Goal: Information Seeking & Learning: Learn about a topic

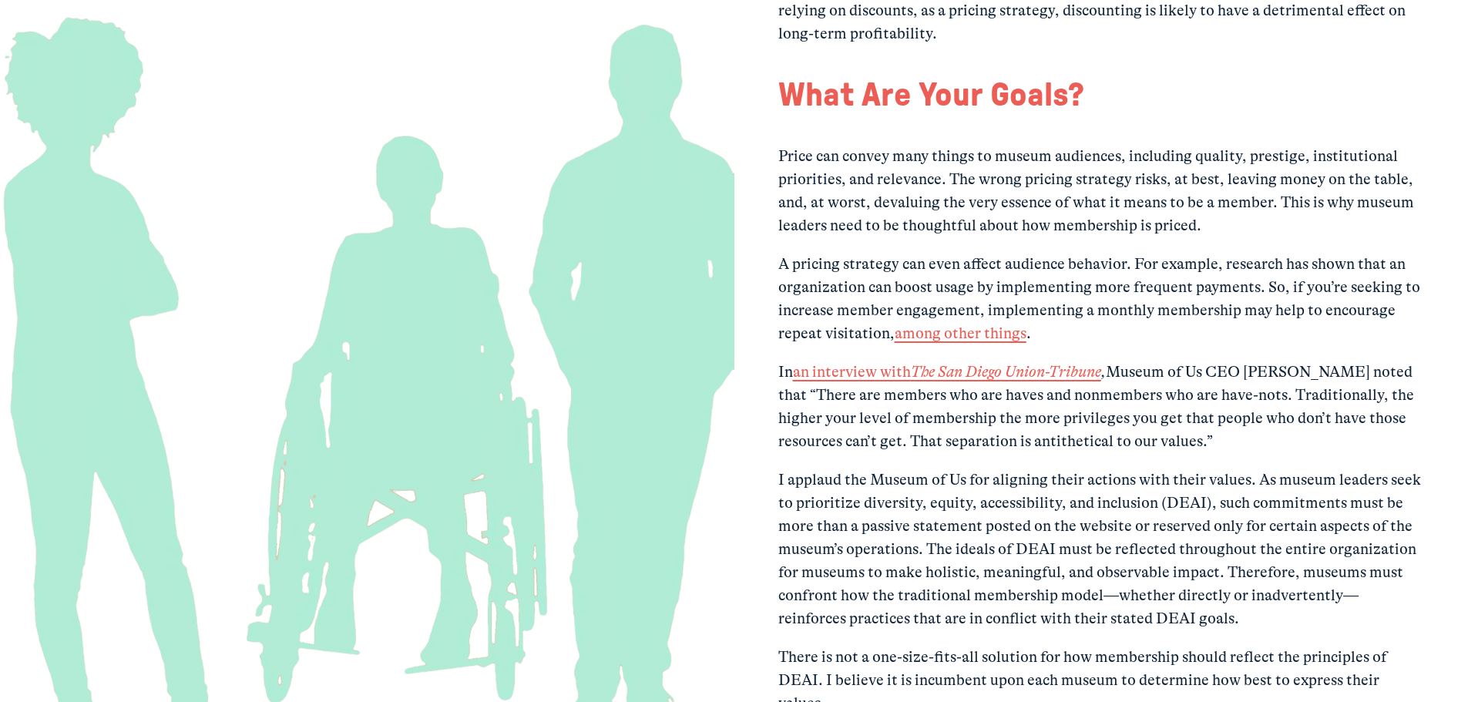
scroll to position [3082, 0]
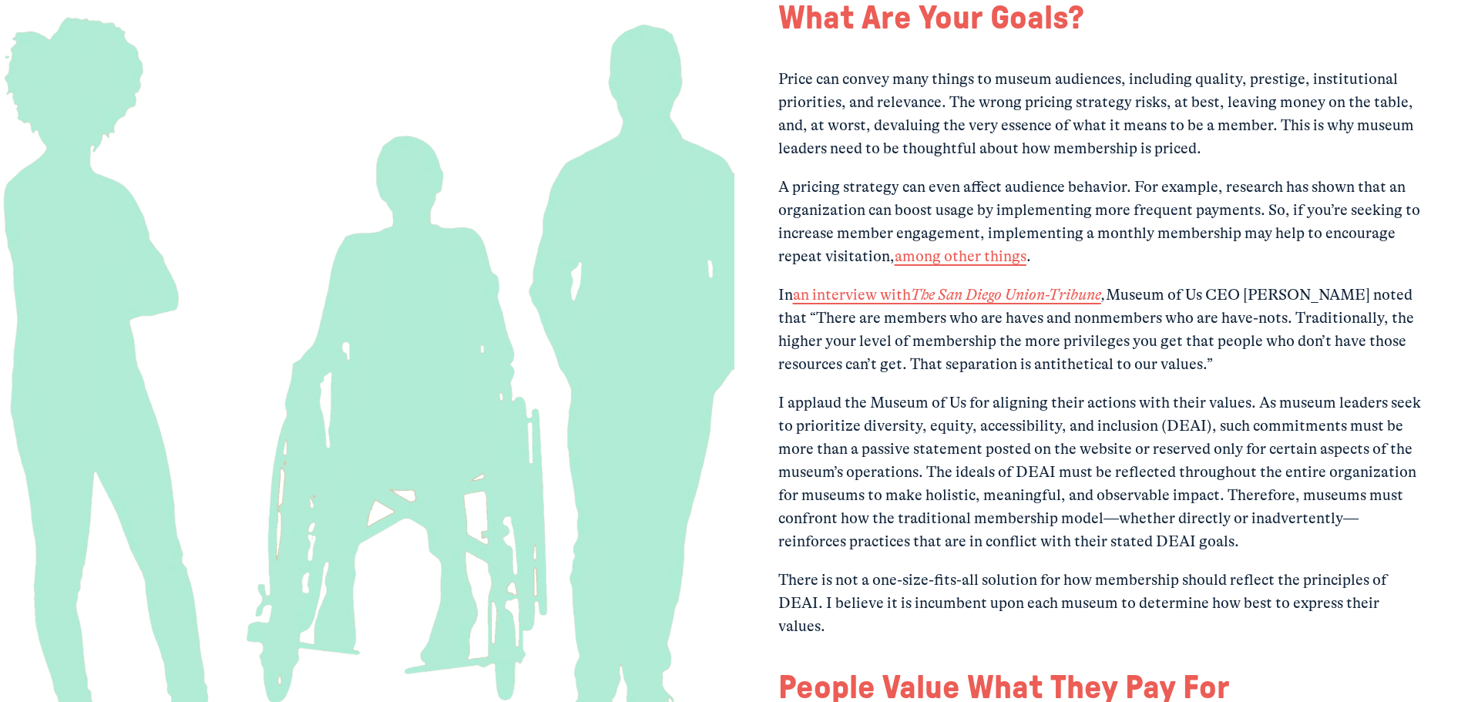
click at [807, 203] on p "A pricing strategy can even affect audience behavior. For example, research has…" at bounding box center [1101, 222] width 646 height 92
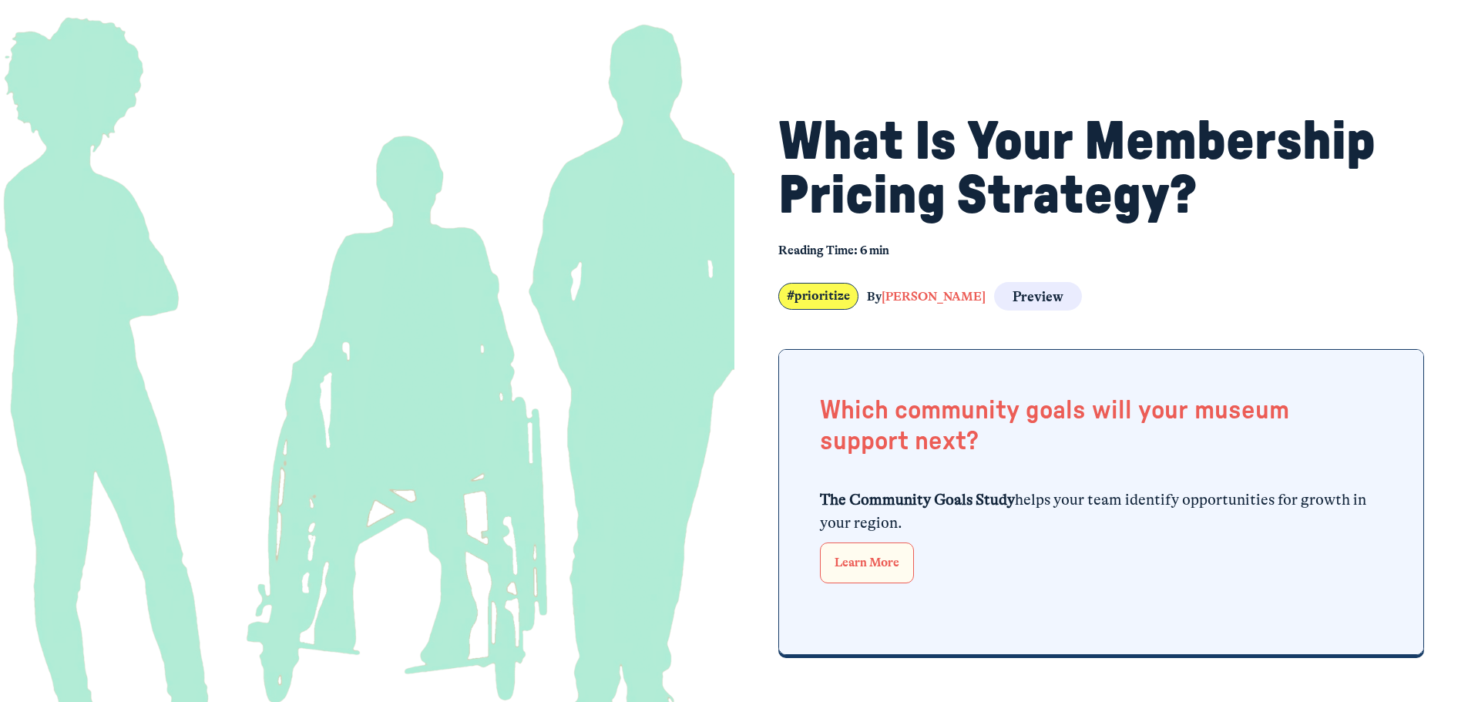
scroll to position [308, 0]
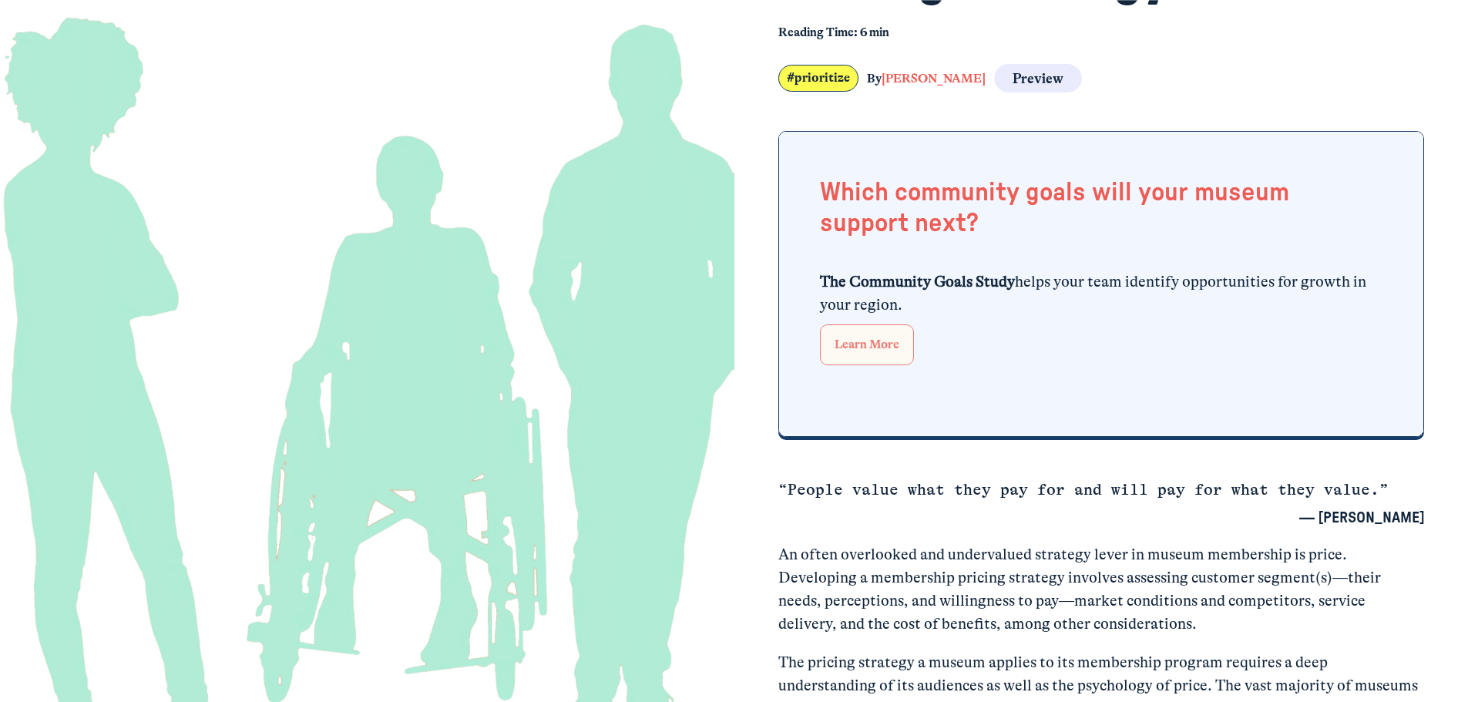
click at [898, 342] on link "Learn More" at bounding box center [867, 344] width 94 height 41
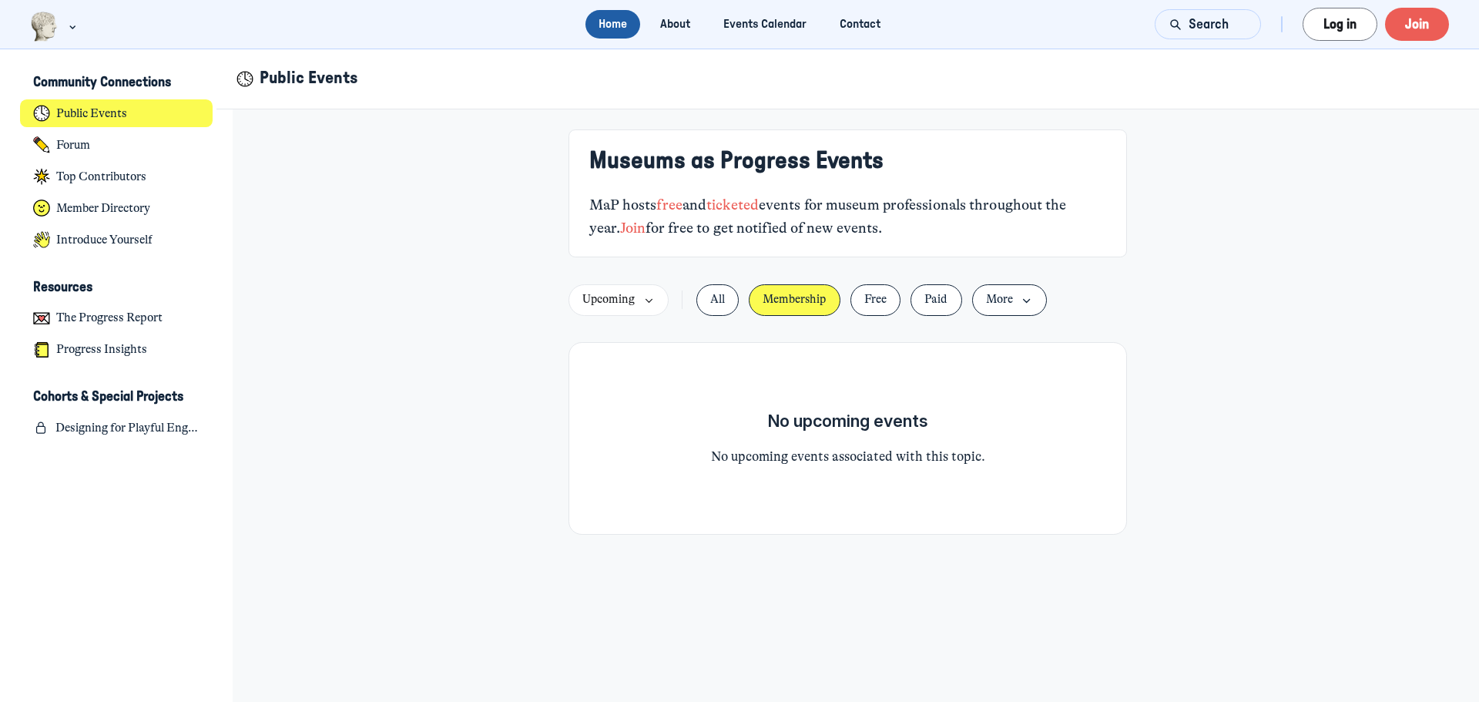
scroll to position [4887, 3029]
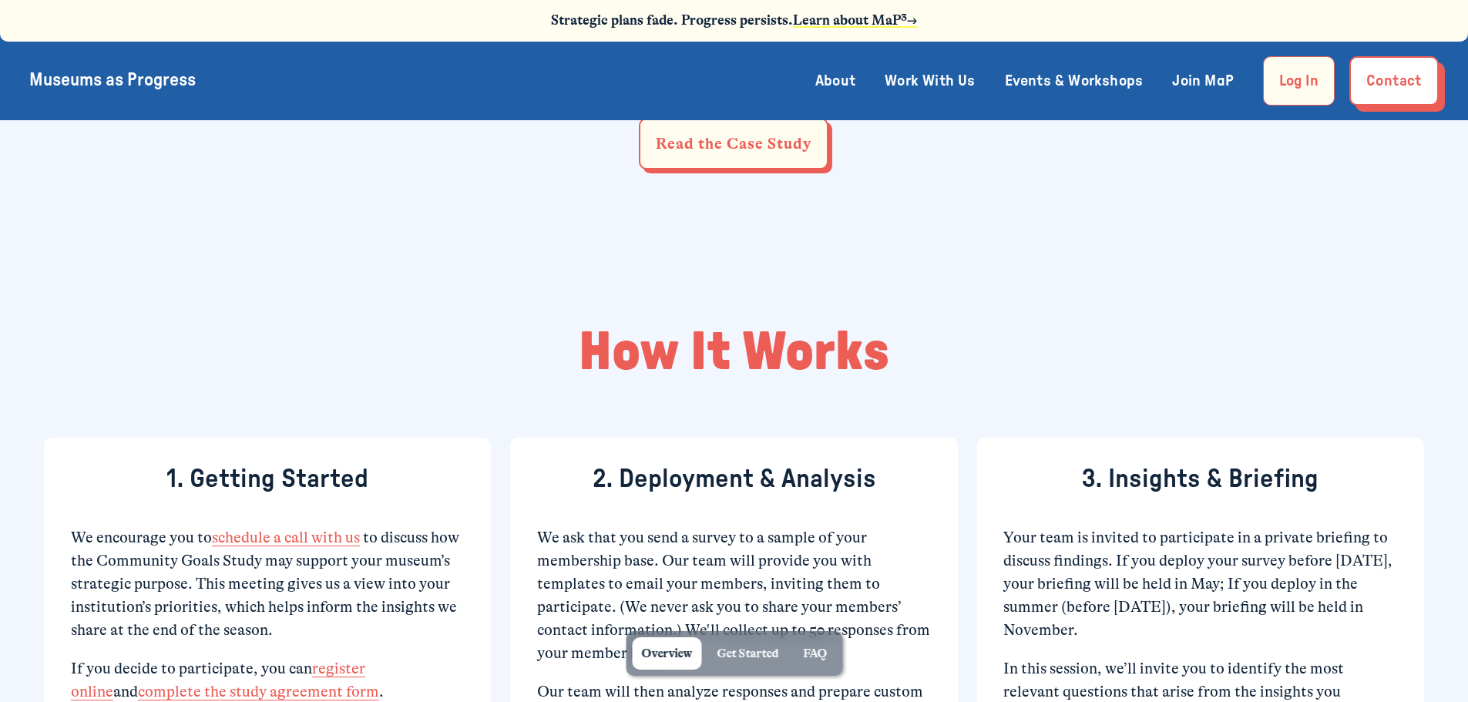
scroll to position [1310, 0]
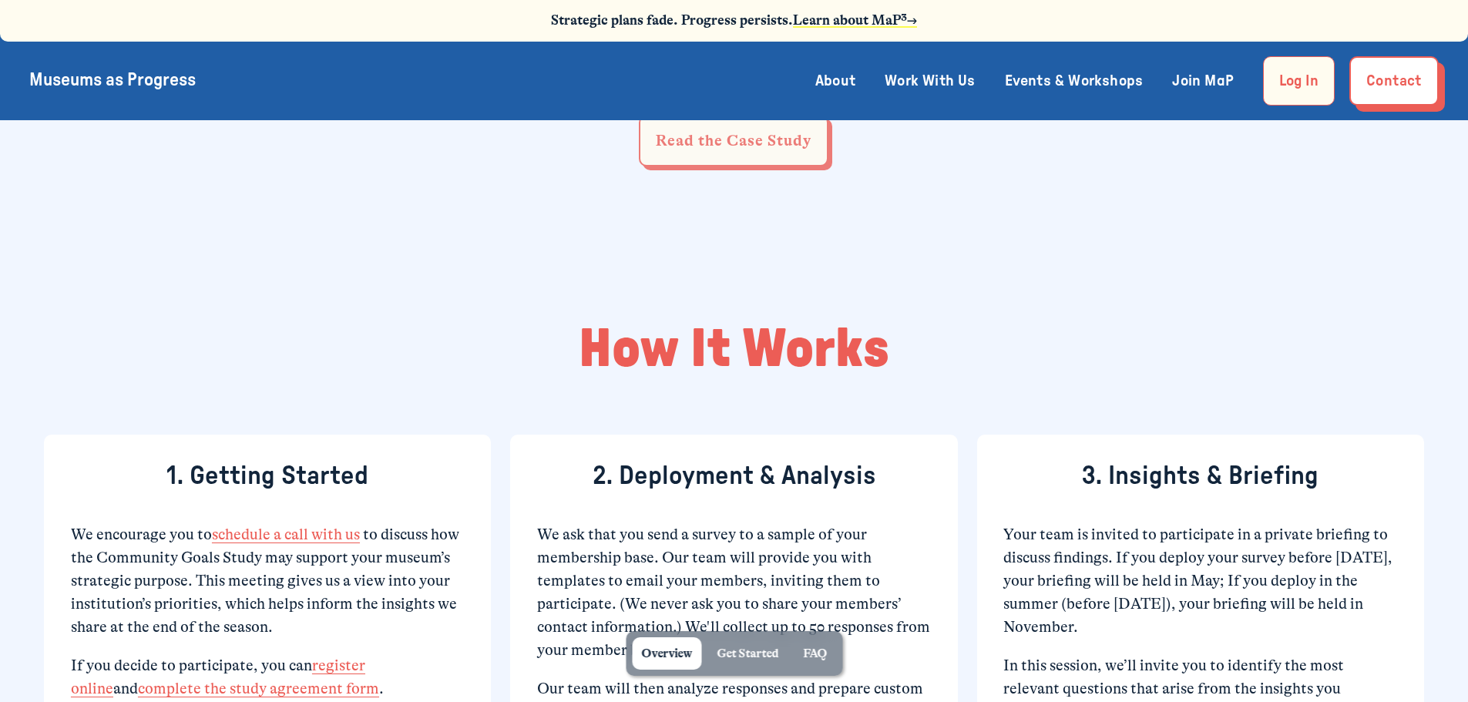
click at [768, 150] on link "Read the Case Study" at bounding box center [734, 141] width 190 height 52
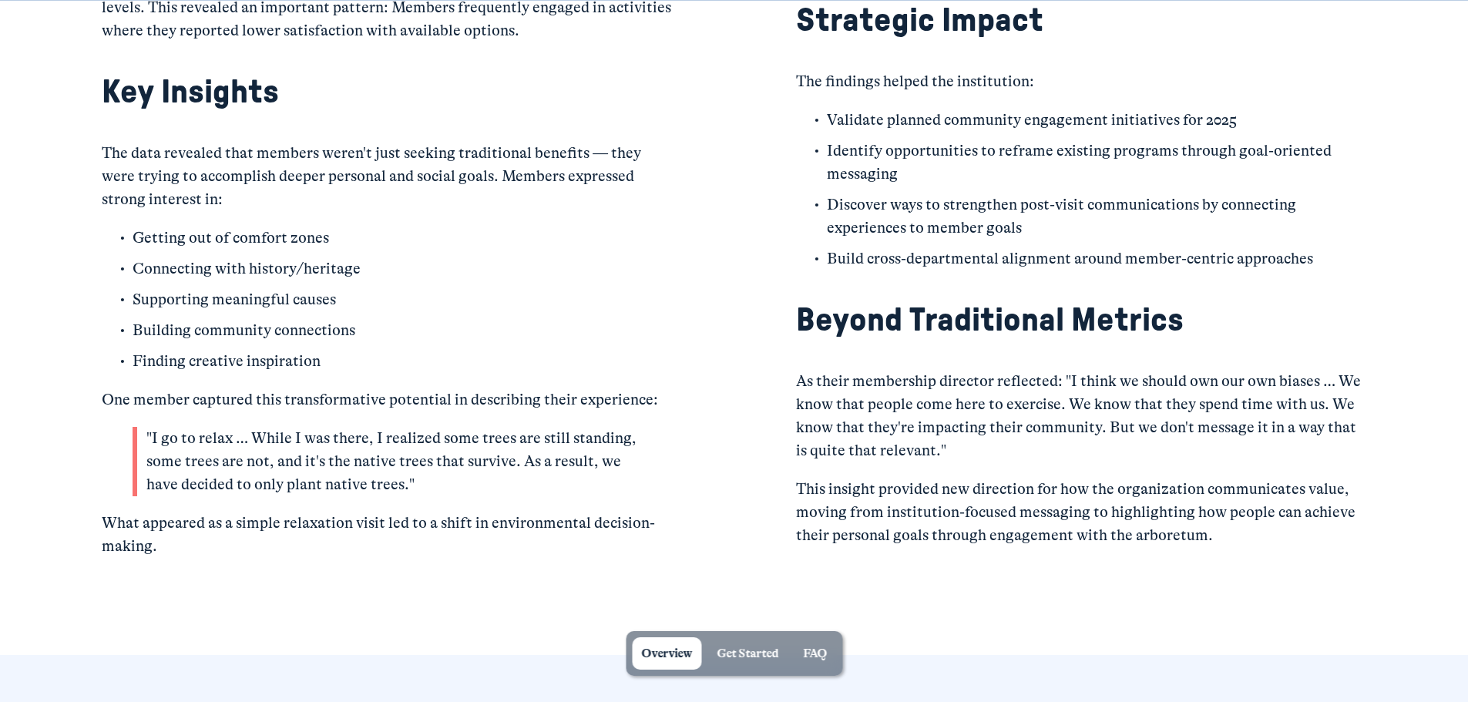
scroll to position [2157, 0]
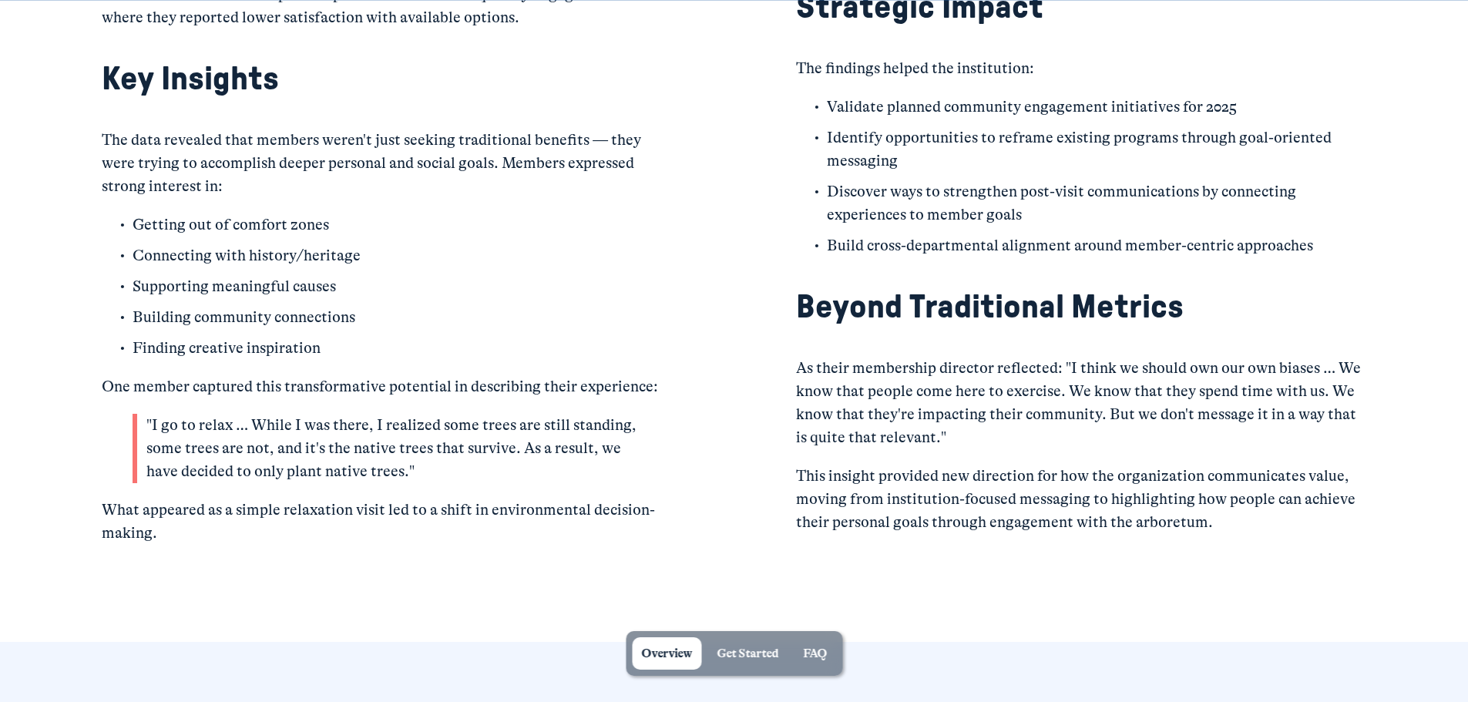
drag, startPoint x: 839, startPoint y: 210, endPoint x: 851, endPoint y: 208, distance: 12.5
click at [851, 208] on p "Discover ways to strengthen post-visit communications by connecting experiences…" at bounding box center [1096, 203] width 539 height 46
click at [912, 196] on p "Discover ways to strengthen post-visit communications by connecting experiences…" at bounding box center [1096, 203] width 539 height 46
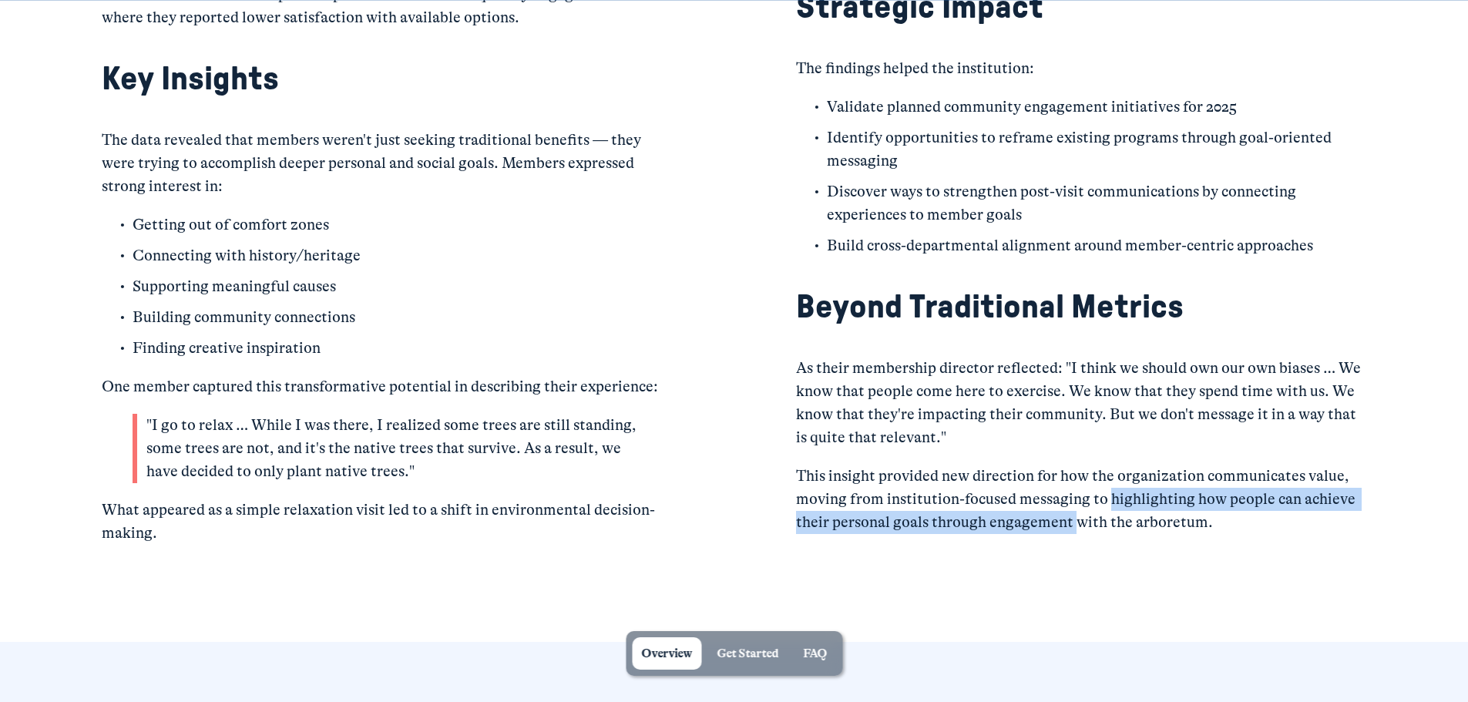
drag, startPoint x: 1110, startPoint y: 506, endPoint x: 1076, endPoint y: 538, distance: 46.3
click at [1076, 534] on p "This insight provided new direction for how the organization communicates value…" at bounding box center [1081, 499] width 570 height 69
copy p "highlighting how people can achieve their personal goals through engagement"
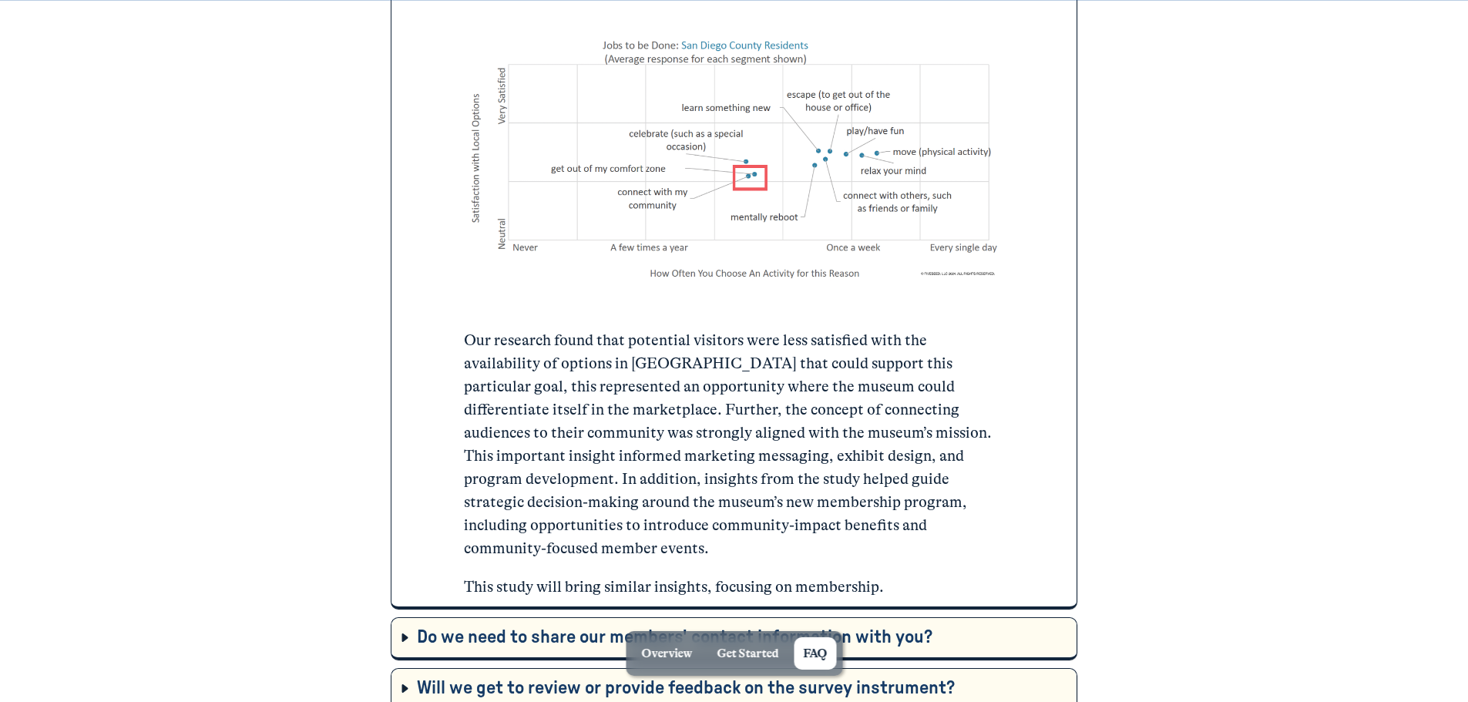
scroll to position [6087, 0]
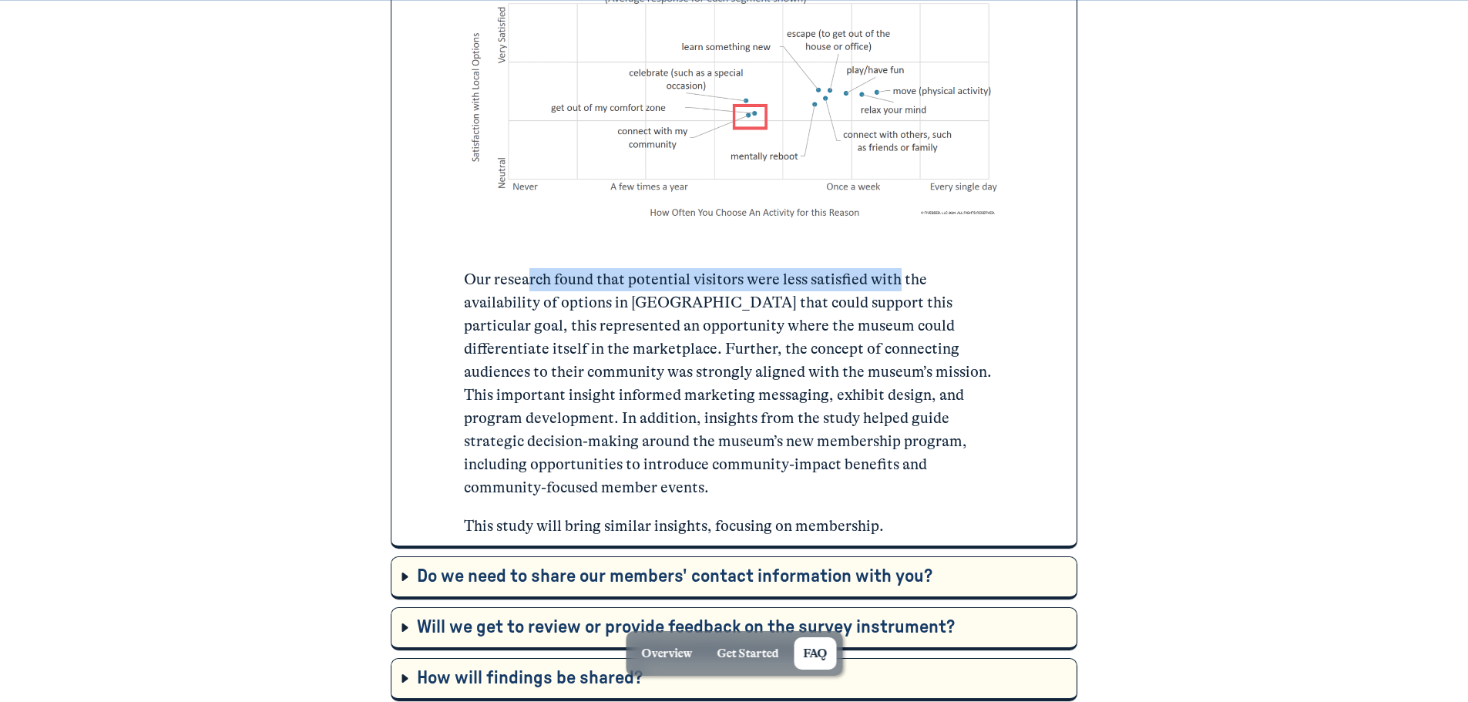
drag, startPoint x: 529, startPoint y: 278, endPoint x: 915, endPoint y: 284, distance: 386.8
click at [905, 285] on p "Our research found that potential visitors were less satisfied with the availab…" at bounding box center [733, 383] width 539 height 231
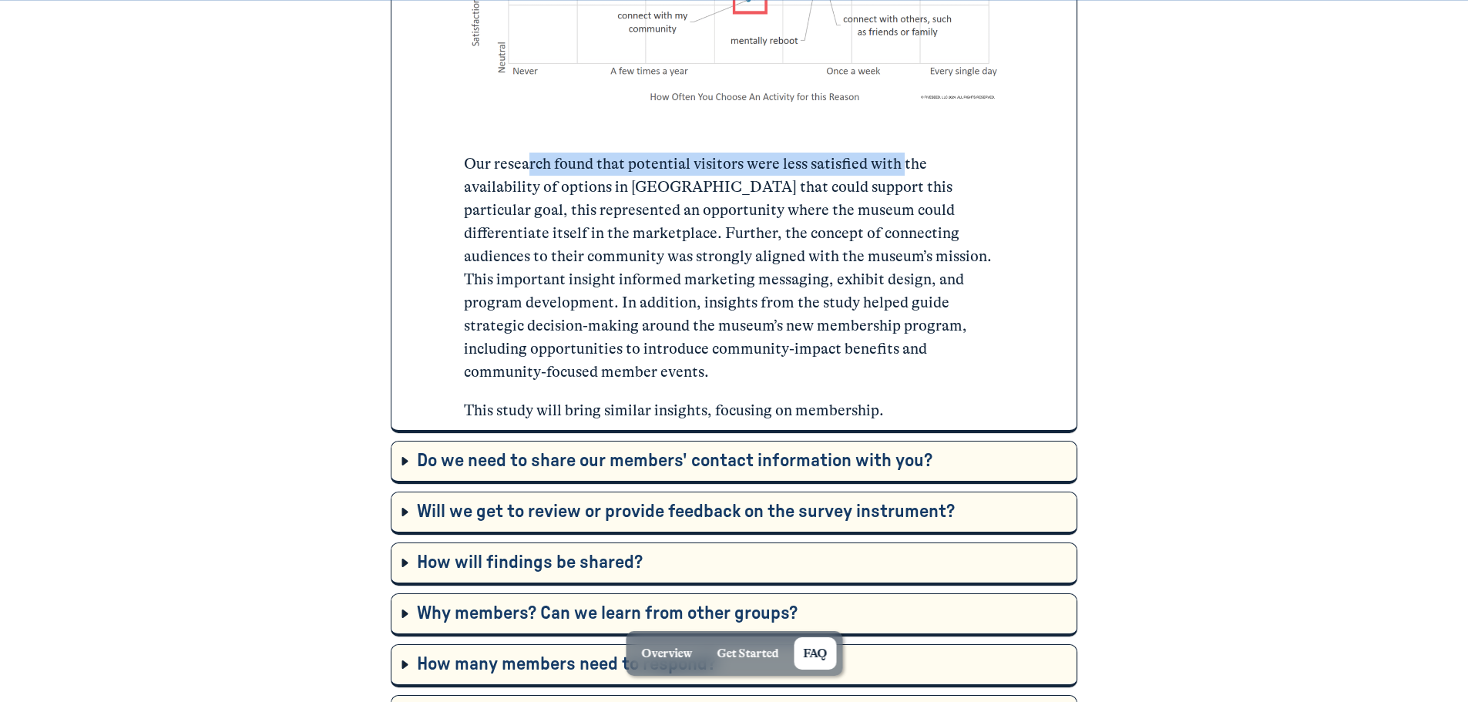
scroll to position [6241, 0]
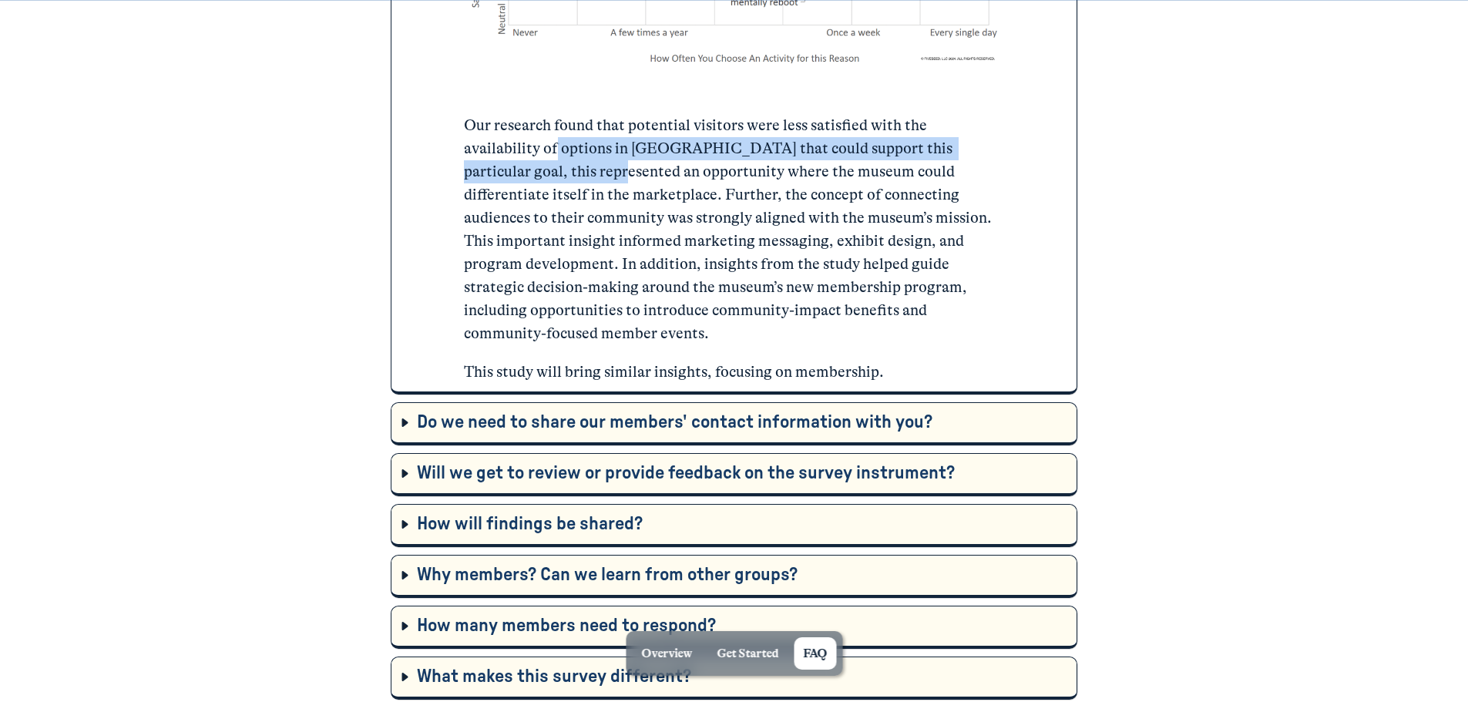
drag, startPoint x: 478, startPoint y: 152, endPoint x: 1011, endPoint y: 152, distance: 532.4
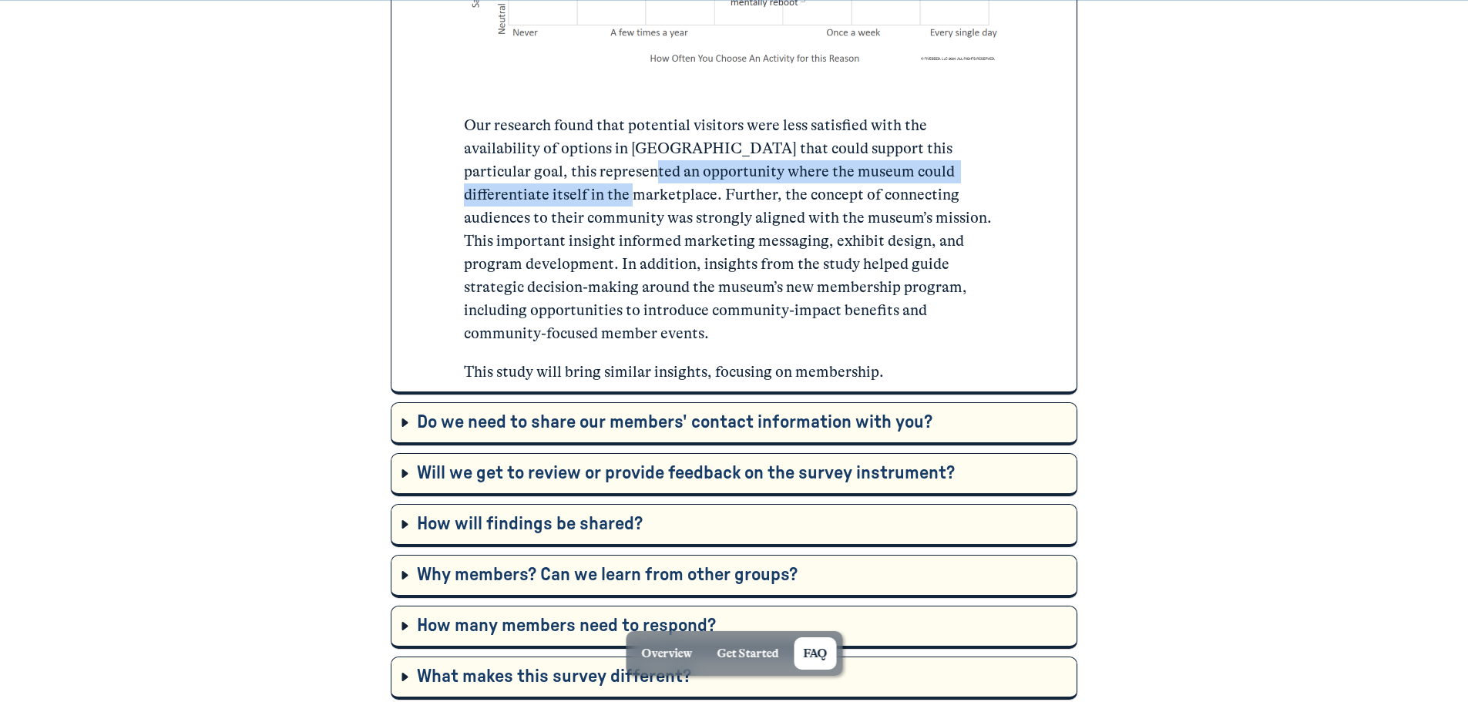
drag, startPoint x: 496, startPoint y: 172, endPoint x: 961, endPoint y: 167, distance: 464.6
click at [961, 167] on p "Our research found that potential visitors were less satisfied with the availab…" at bounding box center [733, 229] width 539 height 231
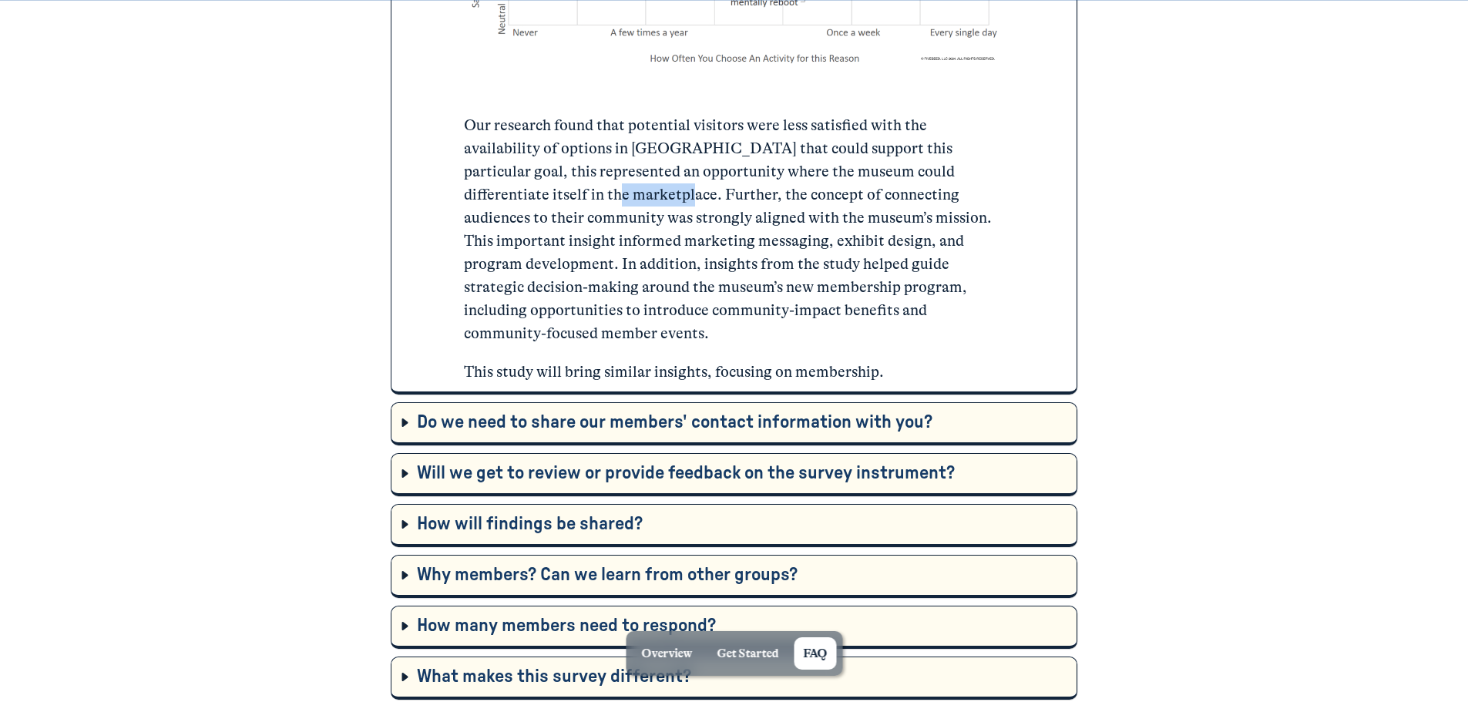
drag, startPoint x: 488, startPoint y: 190, endPoint x: 954, endPoint y: 187, distance: 465.4
click at [954, 187] on p "Our research found that potential visitors were less satisfied with the availab…" at bounding box center [733, 229] width 539 height 231
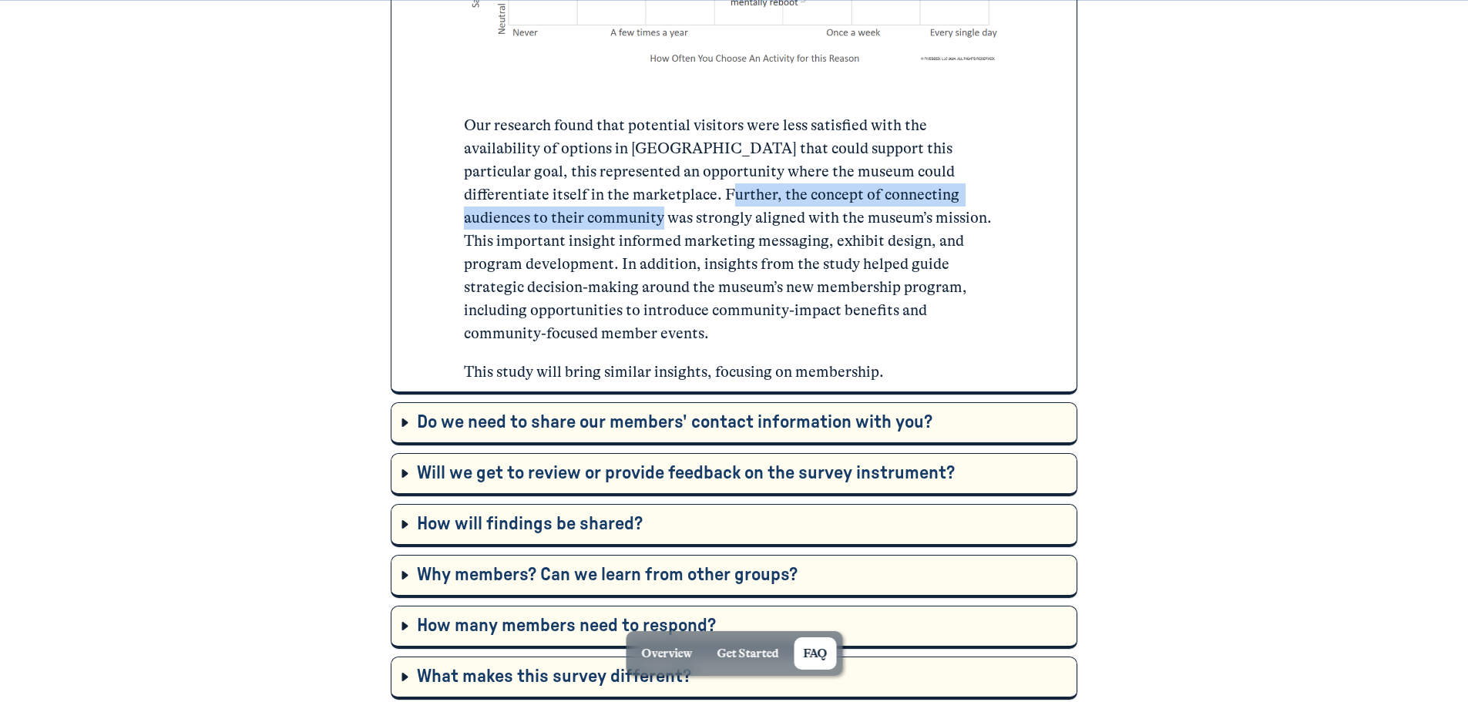
drag, startPoint x: 947, startPoint y: 203, endPoint x: 498, endPoint y: 209, distance: 449.2
click at [525, 199] on p "Our research found that potential visitors were less satisfied with the availab…" at bounding box center [733, 229] width 539 height 231
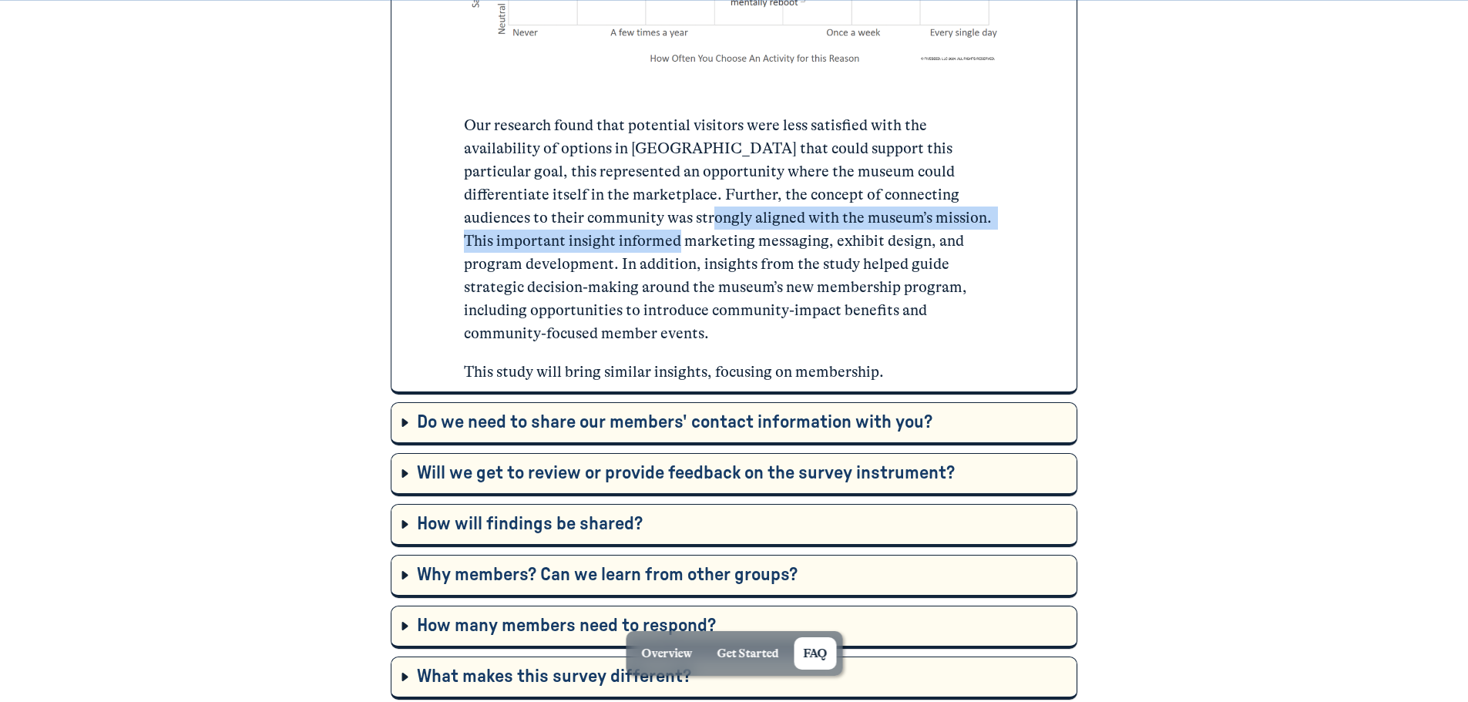
drag, startPoint x: 478, startPoint y: 217, endPoint x: 975, endPoint y: 217, distance: 497.7
click at [975, 217] on p "Our research found that potential visitors were less satisfied with the availab…" at bounding box center [733, 229] width 539 height 231
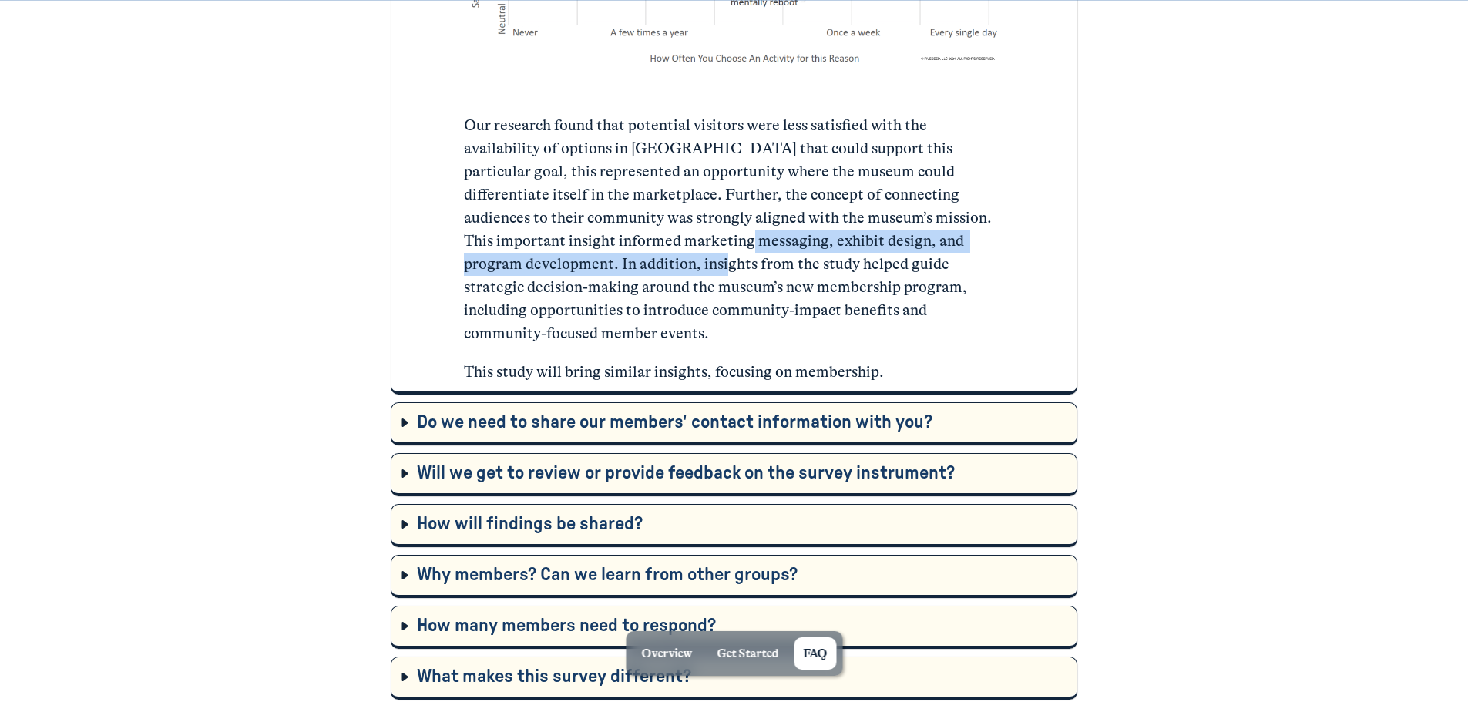
drag, startPoint x: 519, startPoint y: 246, endPoint x: 990, endPoint y: 246, distance: 471.5
click at [990, 246] on p "Our research found that potential visitors were less satisfied with the availab…" at bounding box center [733, 229] width 539 height 231
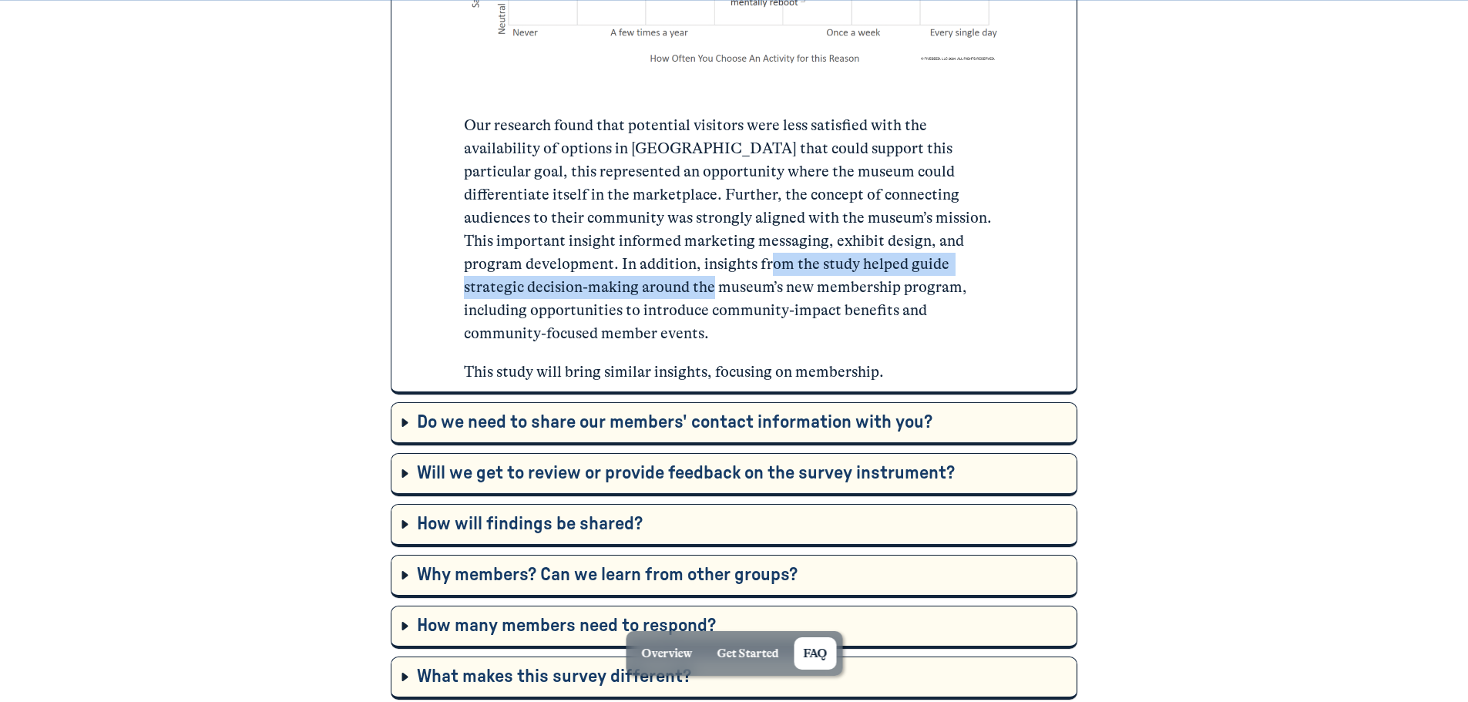
drag, startPoint x: 495, startPoint y: 272, endPoint x: 928, endPoint y: 259, distance: 433.2
click at [928, 259] on p "Our research found that potential visitors were less satisfied with the availab…" at bounding box center [733, 229] width 539 height 231
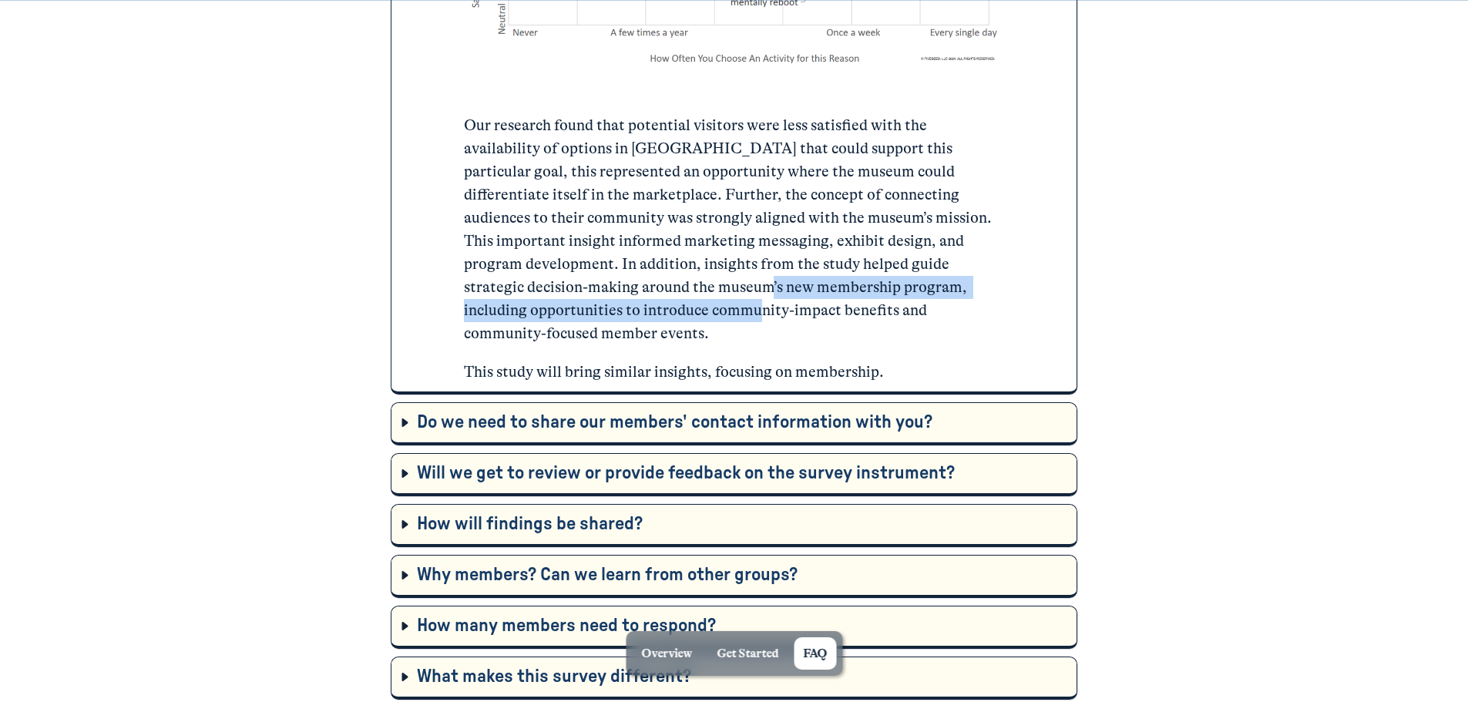
drag, startPoint x: 479, startPoint y: 286, endPoint x: 966, endPoint y: 287, distance: 487.0
click at [966, 287] on p "Our research found that potential visitors were less satisfied with the availab…" at bounding box center [733, 229] width 539 height 231
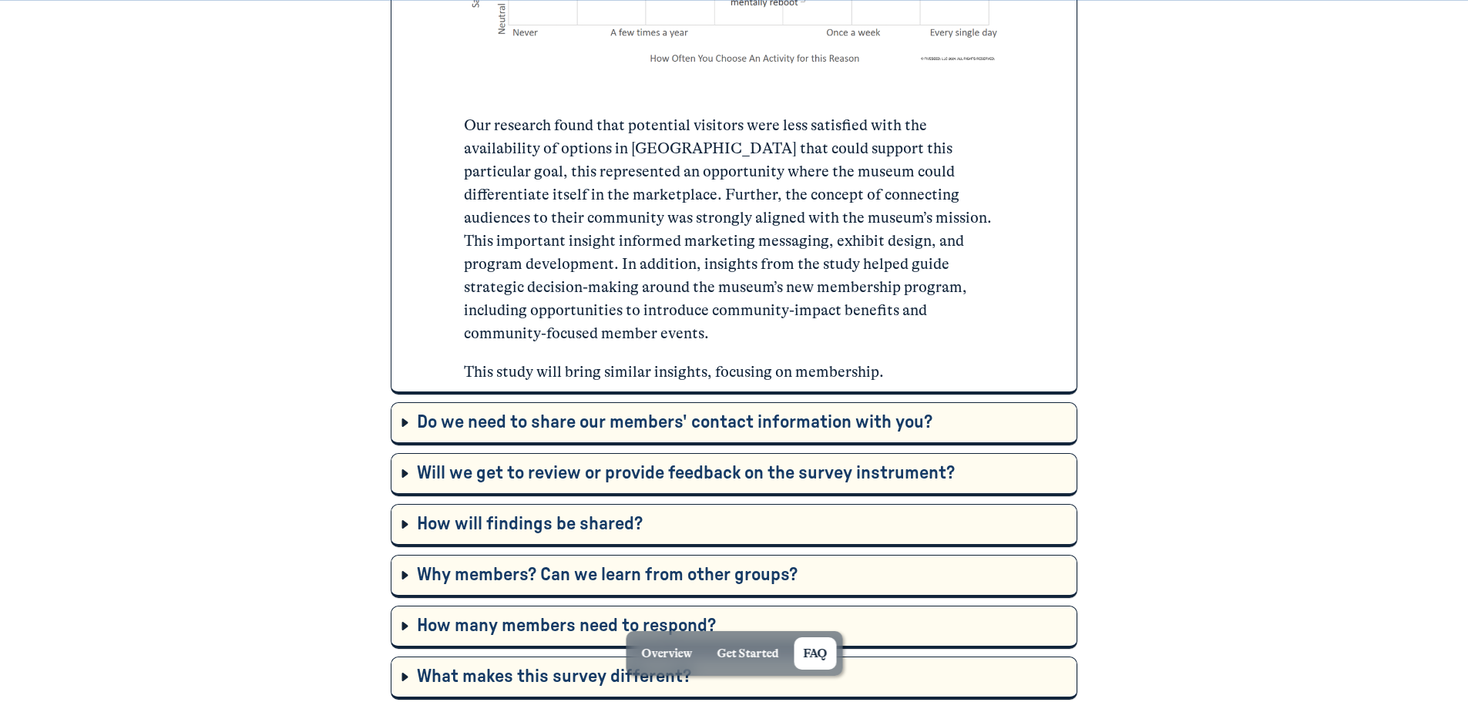
click at [858, 319] on p "Our research found that potential visitors were less satisfied with the availab…" at bounding box center [733, 229] width 539 height 231
drag, startPoint x: 544, startPoint y: 351, endPoint x: 978, endPoint y: 352, distance: 433.8
click at [978, 361] on p "This study will bring similar insights, focusing on membership." at bounding box center [733, 372] width 539 height 23
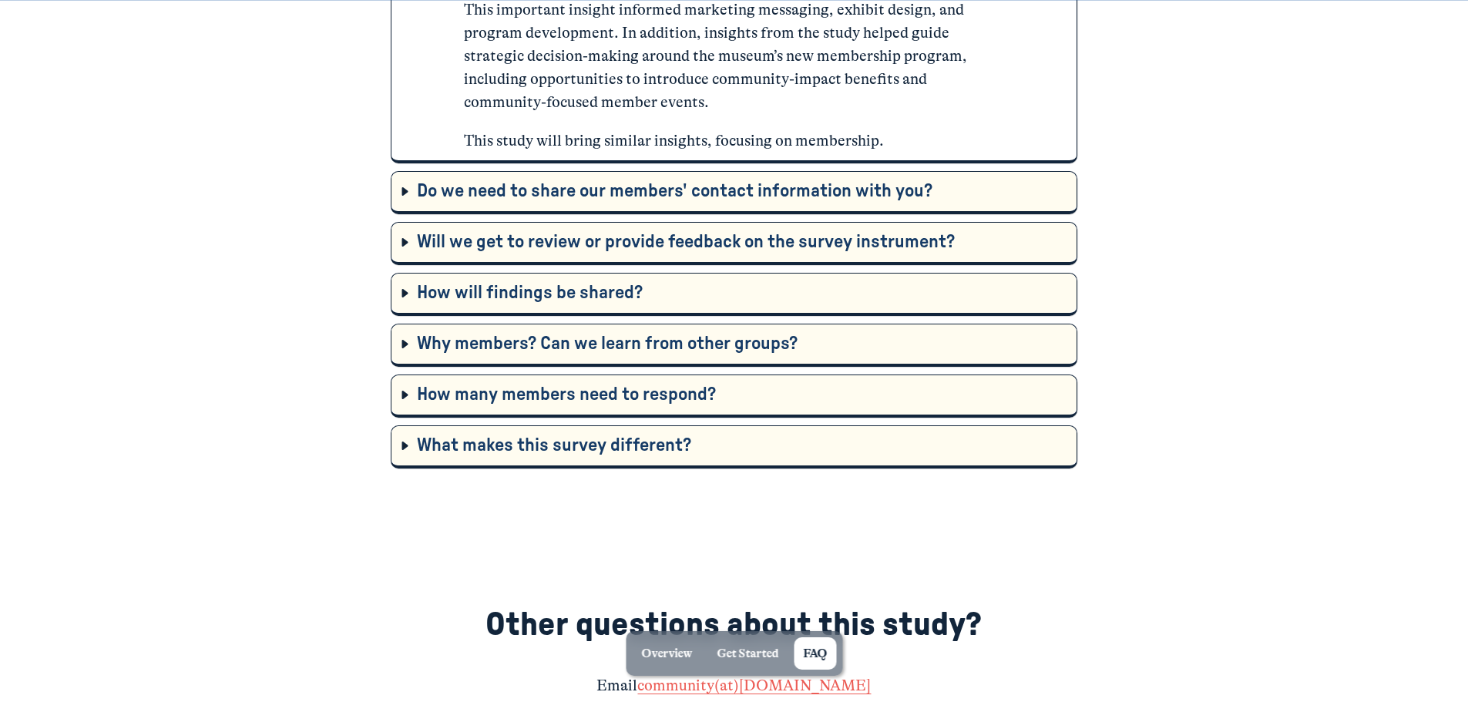
click at [605, 206] on button "Do we need to share our members' contact information with you? Open Accordion" at bounding box center [733, 191] width 684 height 39
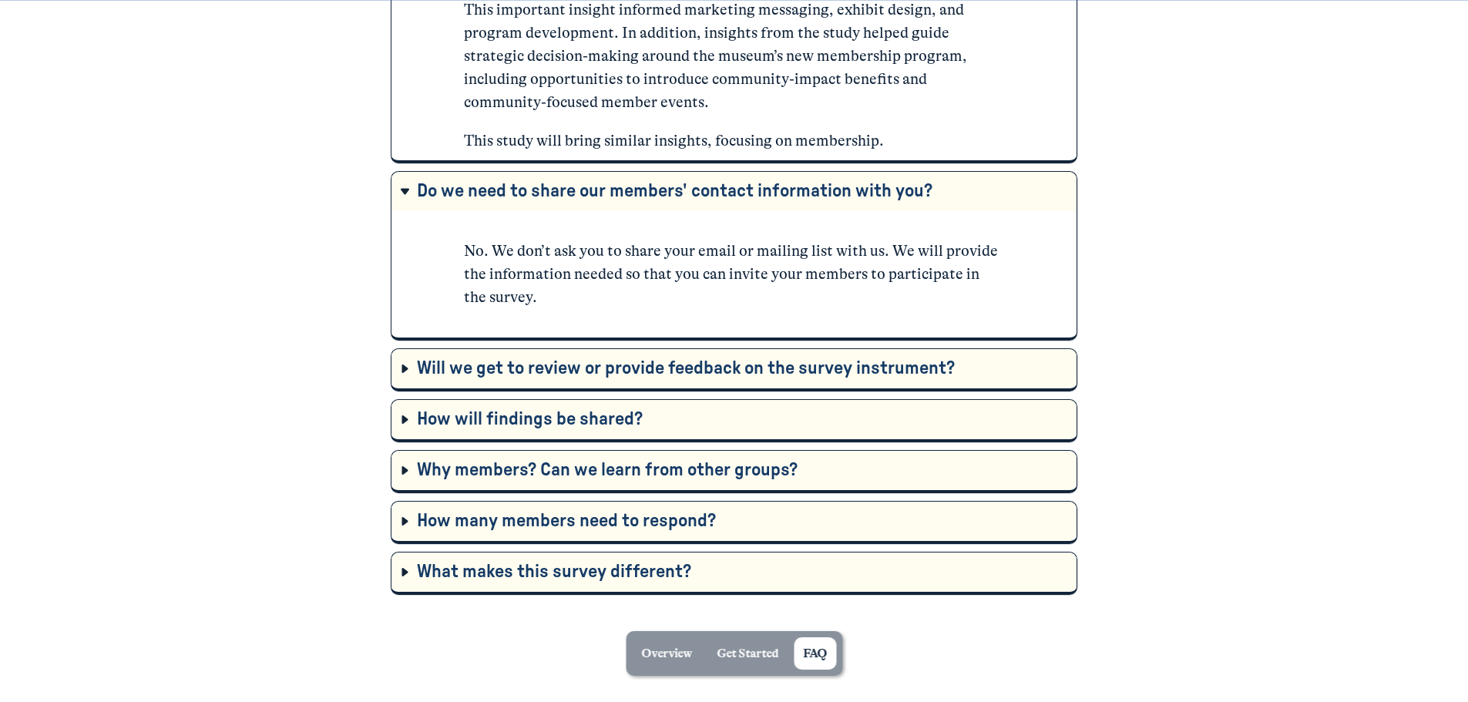
click at [643, 382] on button "Will we get to review or provide feedback on the survey instrument? Open Accord…" at bounding box center [733, 368] width 684 height 39
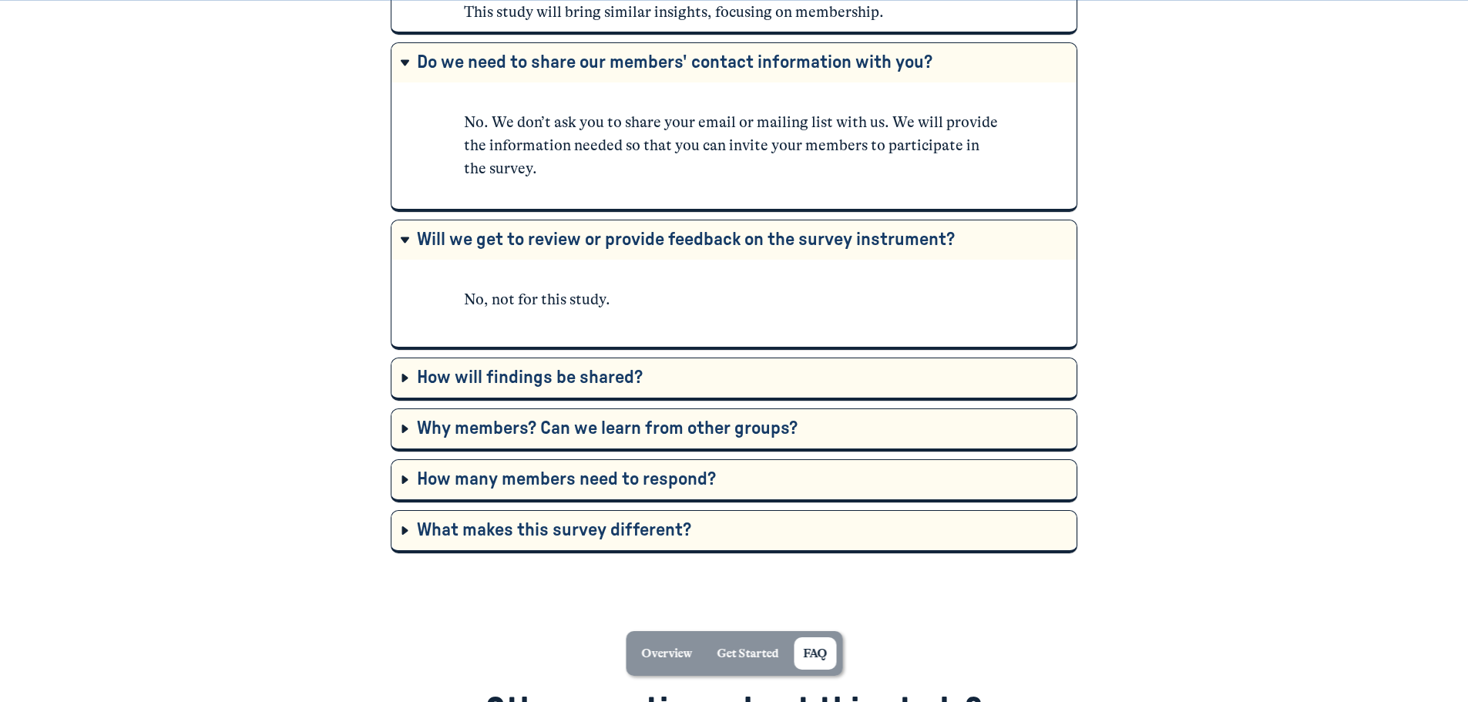
scroll to position [6626, 0]
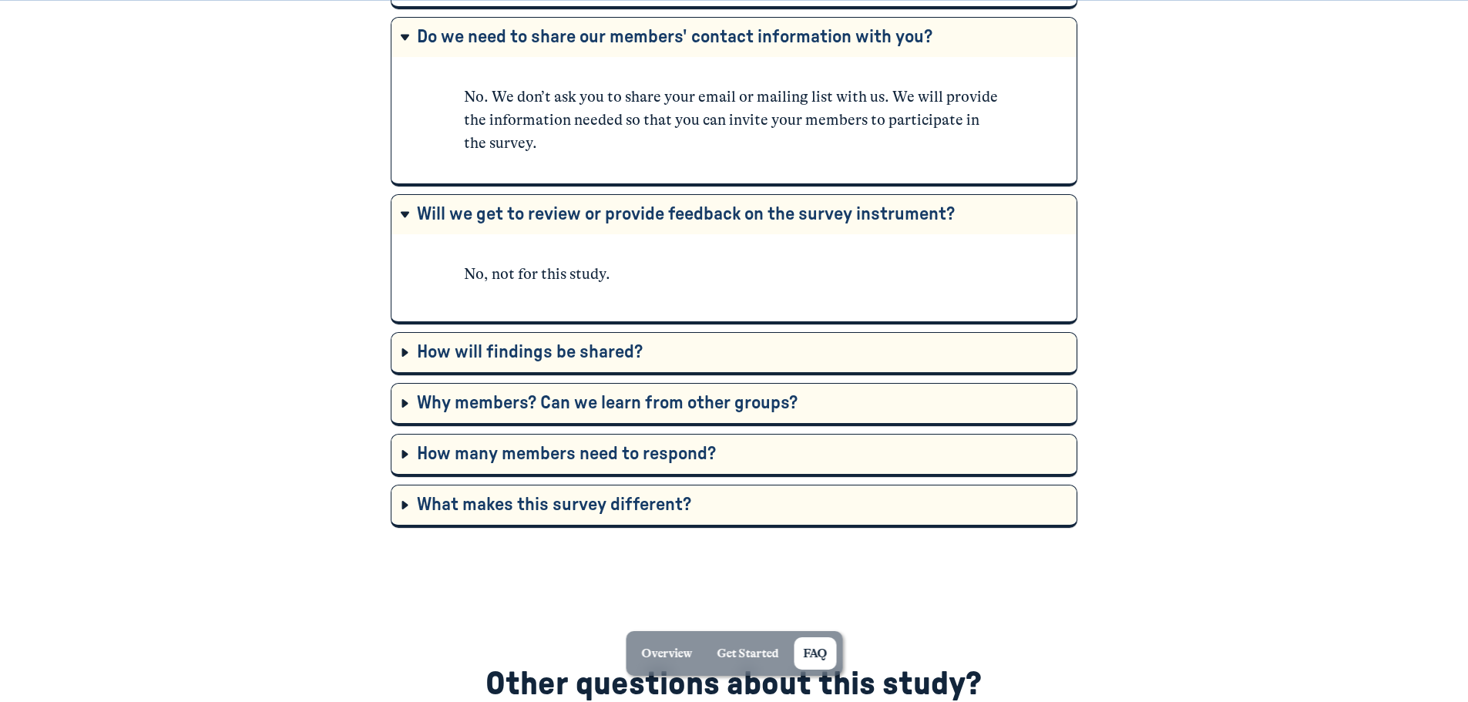
click at [664, 351] on div "How will findings be shared?" at bounding box center [742, 353] width 651 height 24
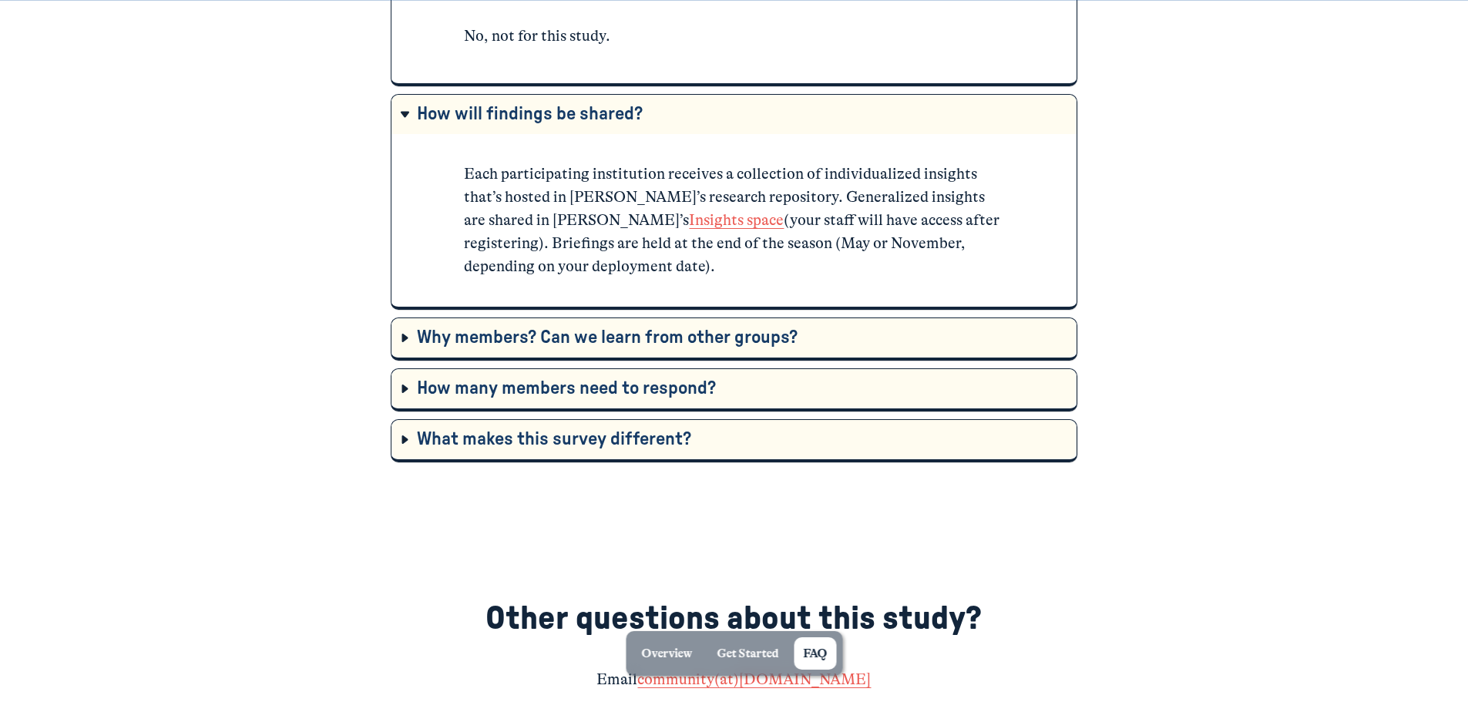
scroll to position [6935, 0]
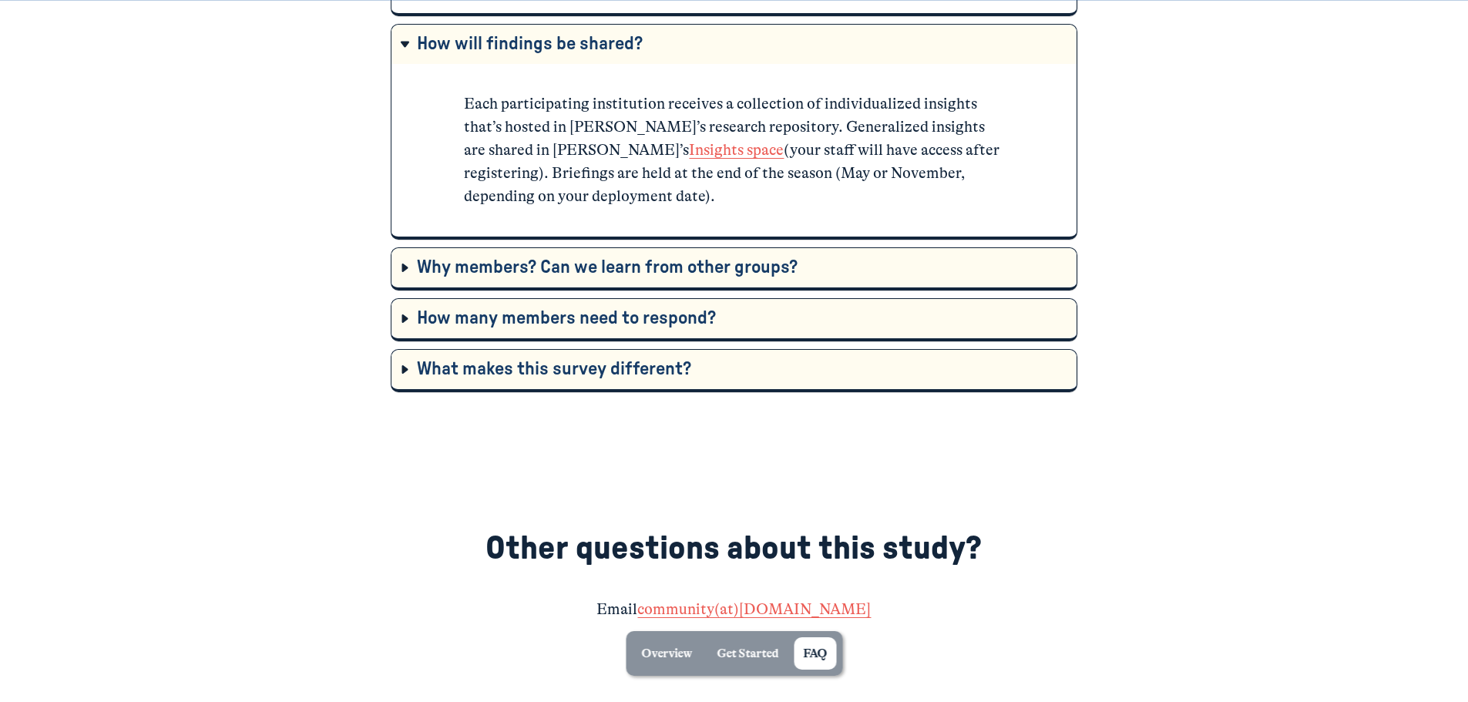
click at [789, 358] on div "What makes this survey different?" at bounding box center [742, 370] width 651 height 24
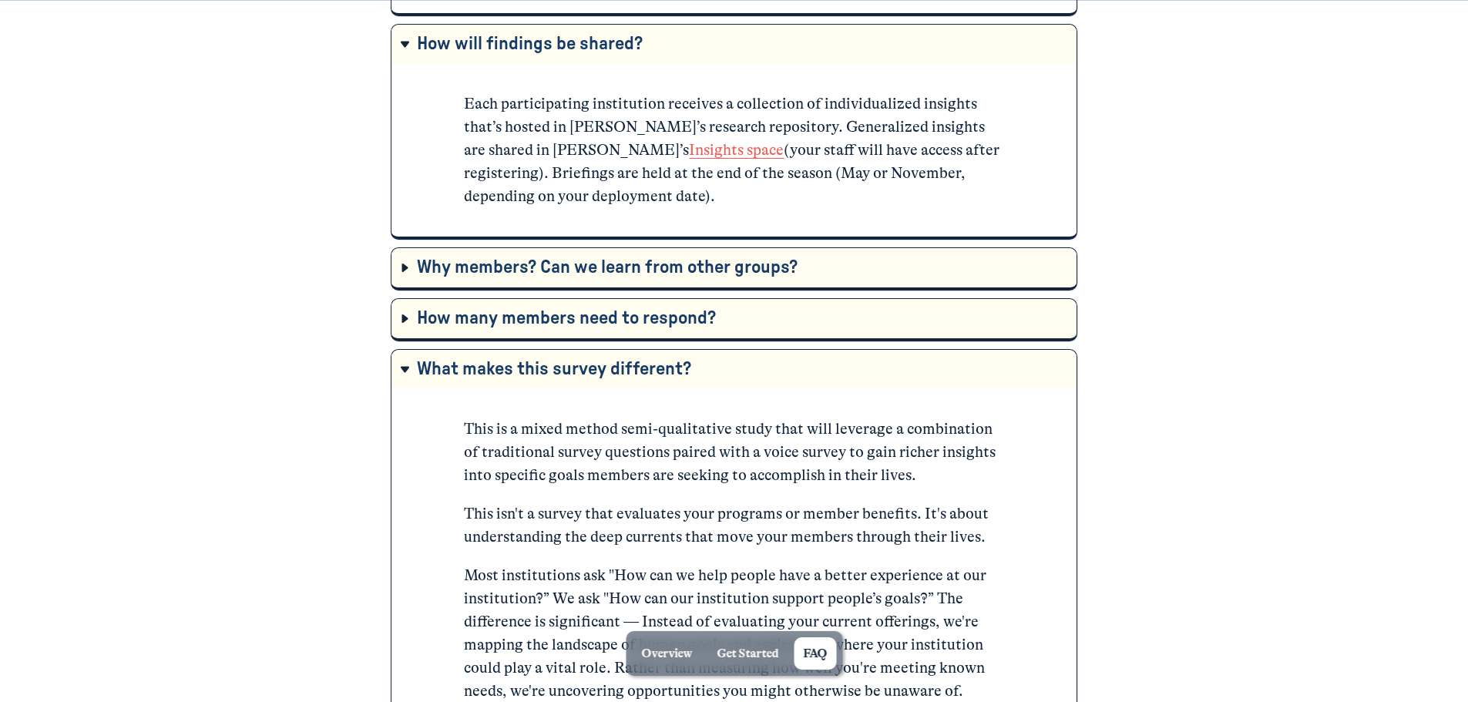
click at [877, 270] on div "Why members? Can we learn from other groups?" at bounding box center [742, 268] width 651 height 24
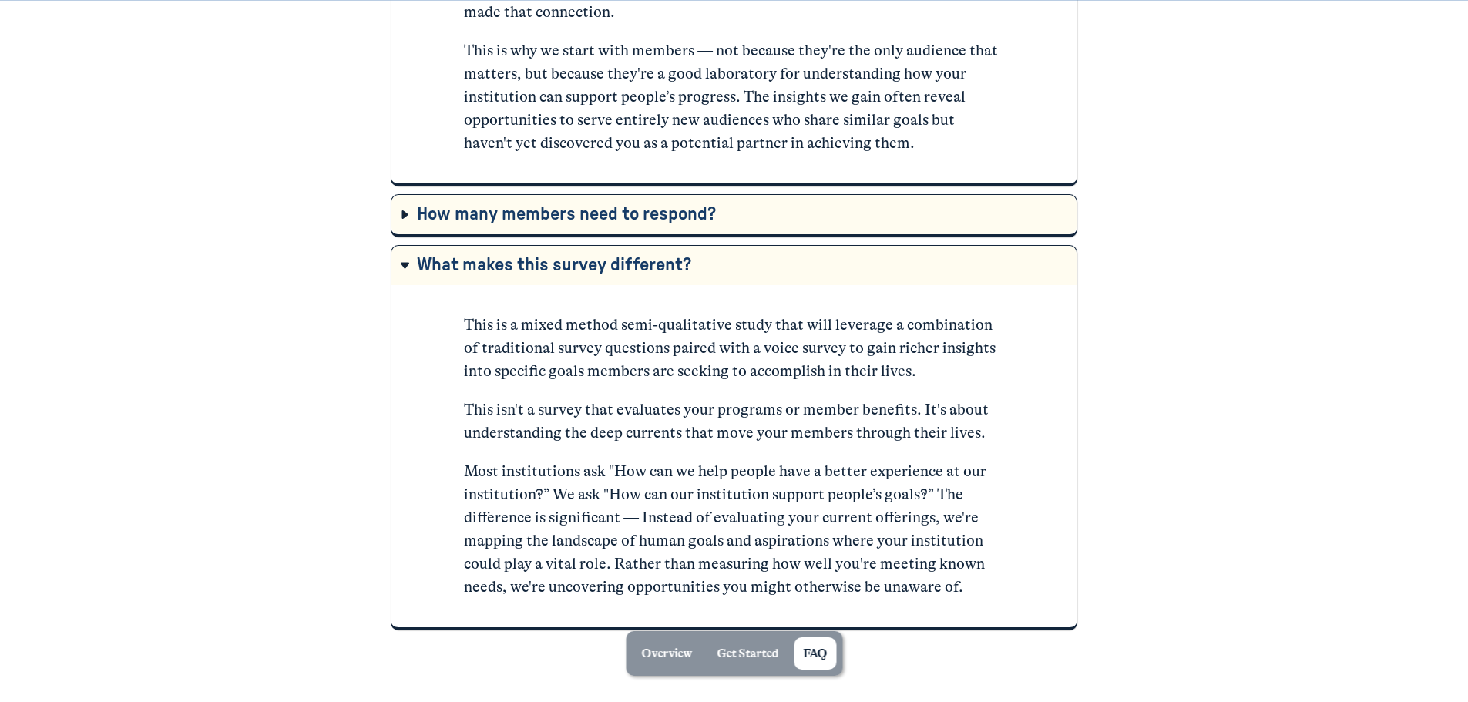
scroll to position [7474, 0]
click at [754, 237] on div "How many members need to respond? Open Accordion We collect 50 responses becaus…" at bounding box center [734, 214] width 686 height 43
click at [752, 228] on button "How many members need to respond? Open Accordion" at bounding box center [733, 213] width 684 height 39
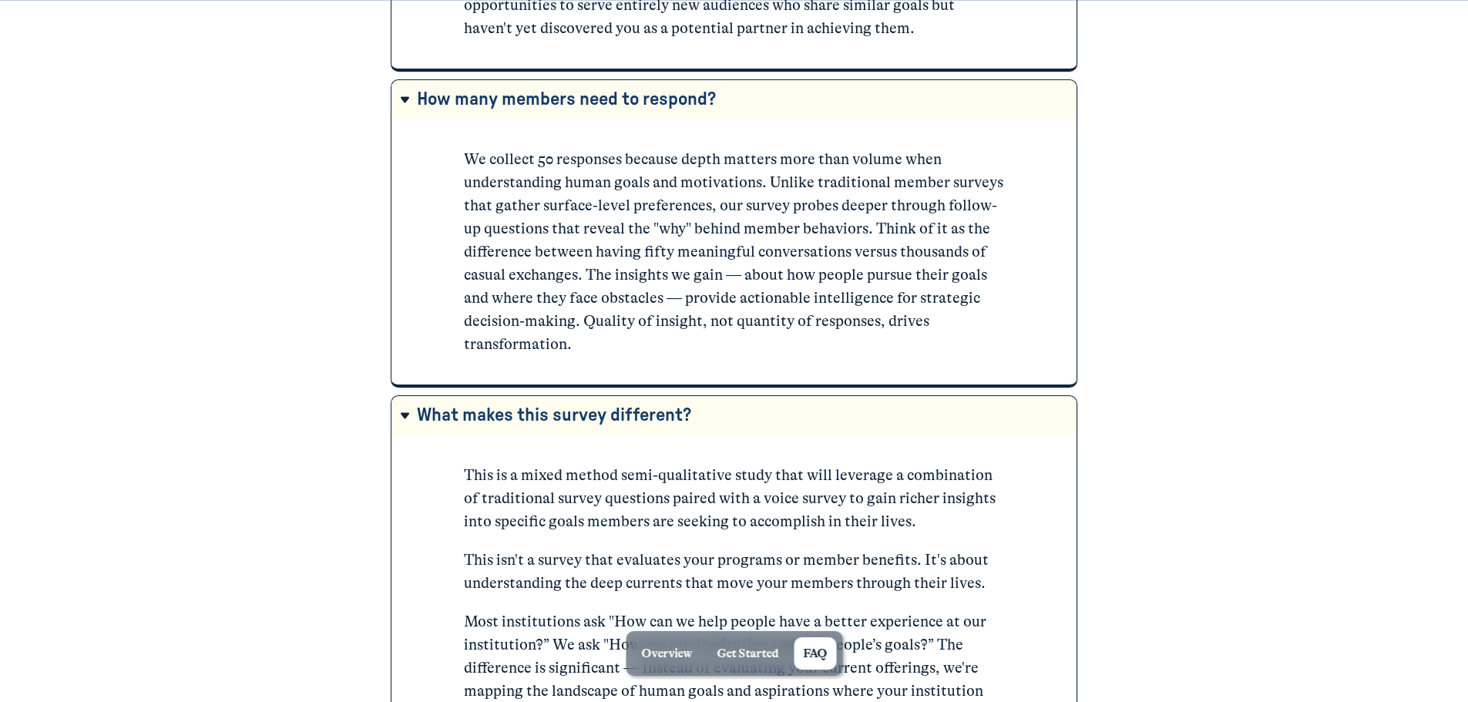
scroll to position [7936, 0]
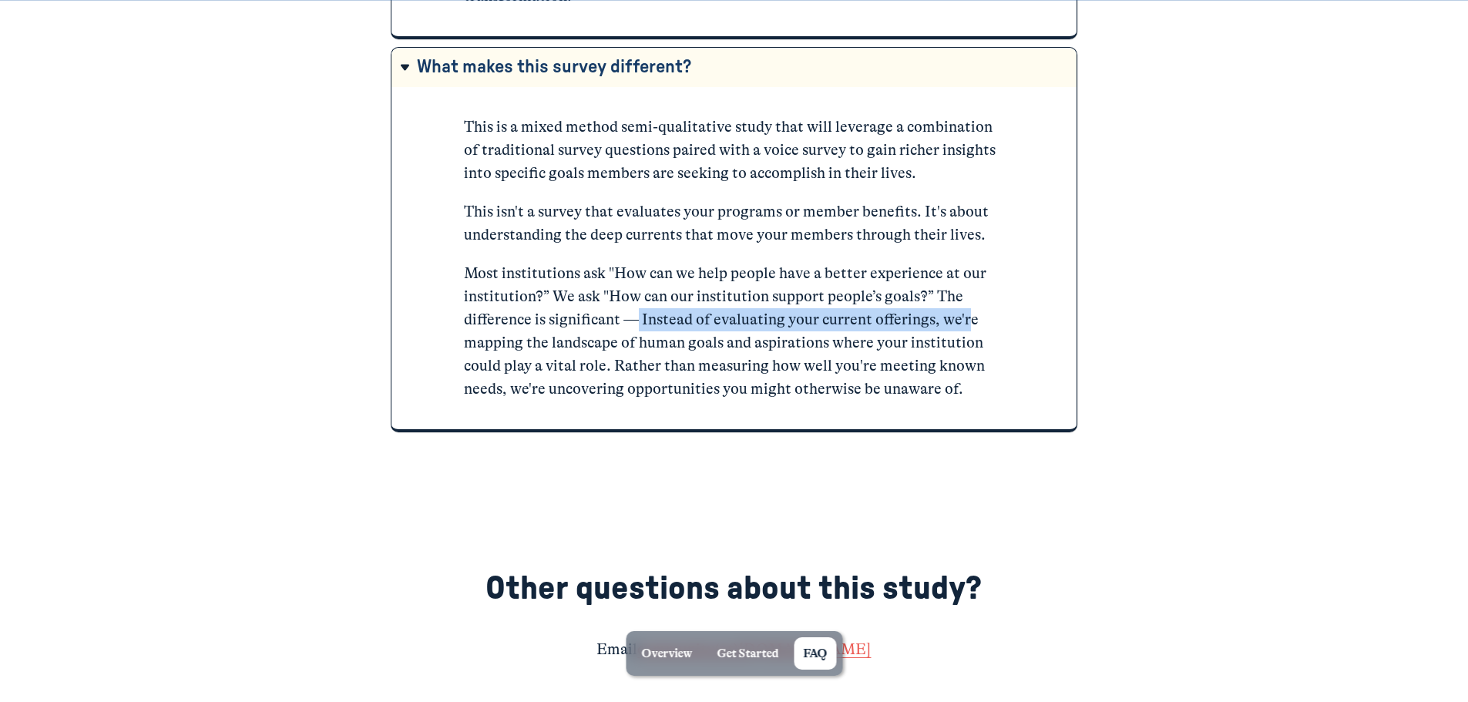
drag, startPoint x: 638, startPoint y: 323, endPoint x: 969, endPoint y: 314, distance: 330.7
click at [969, 314] on p "Most institutions ask "How can we help people have a better experience at our i…" at bounding box center [733, 331] width 539 height 139
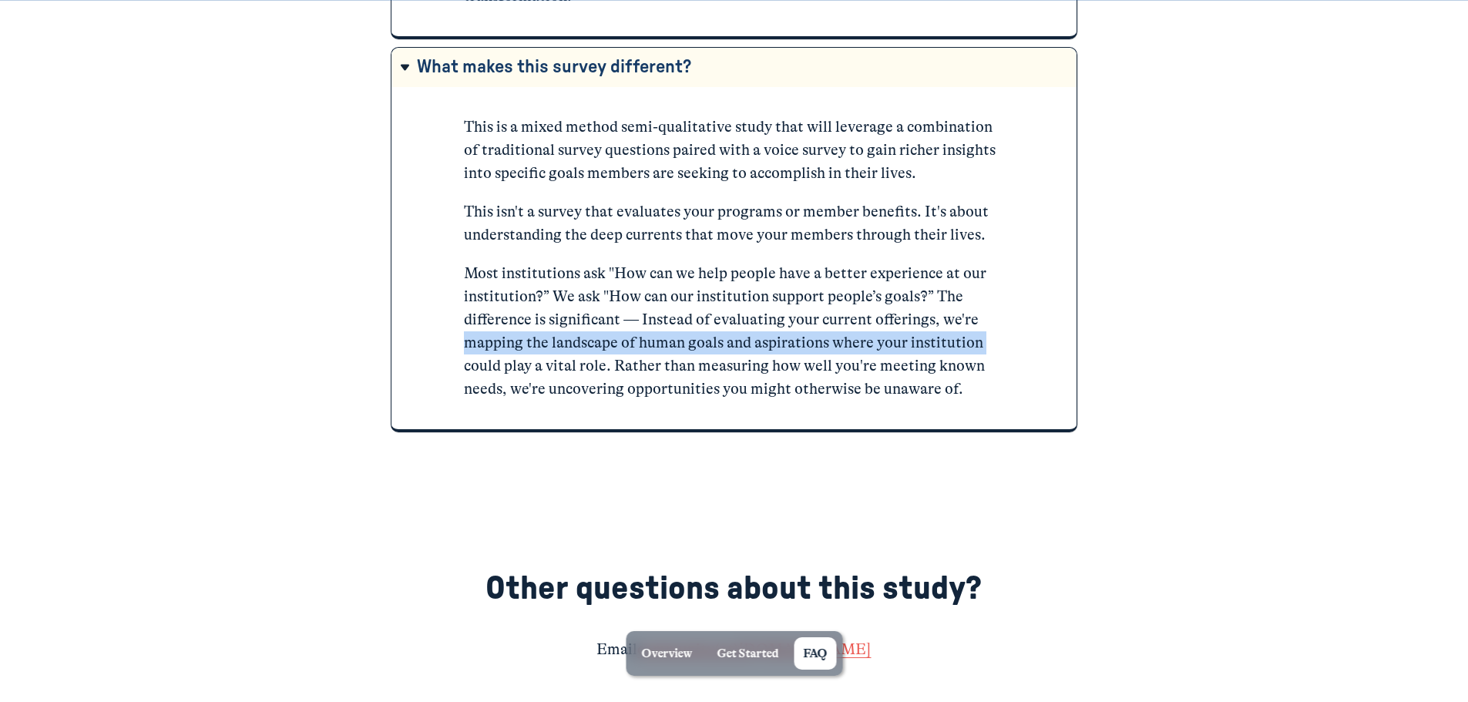
drag, startPoint x: 460, startPoint y: 346, endPoint x: 1003, endPoint y: 346, distance: 543.2
click at [1003, 346] on div "This is a mixed method semi-qualitative study that will leverage a combination …" at bounding box center [733, 257] width 653 height 311
drag, startPoint x: 1003, startPoint y: 347, endPoint x: 488, endPoint y: 350, distance: 515.5
click at [488, 350] on div "This is a mixed method semi-qualitative study that will leverage a combination …" at bounding box center [733, 257] width 653 height 311
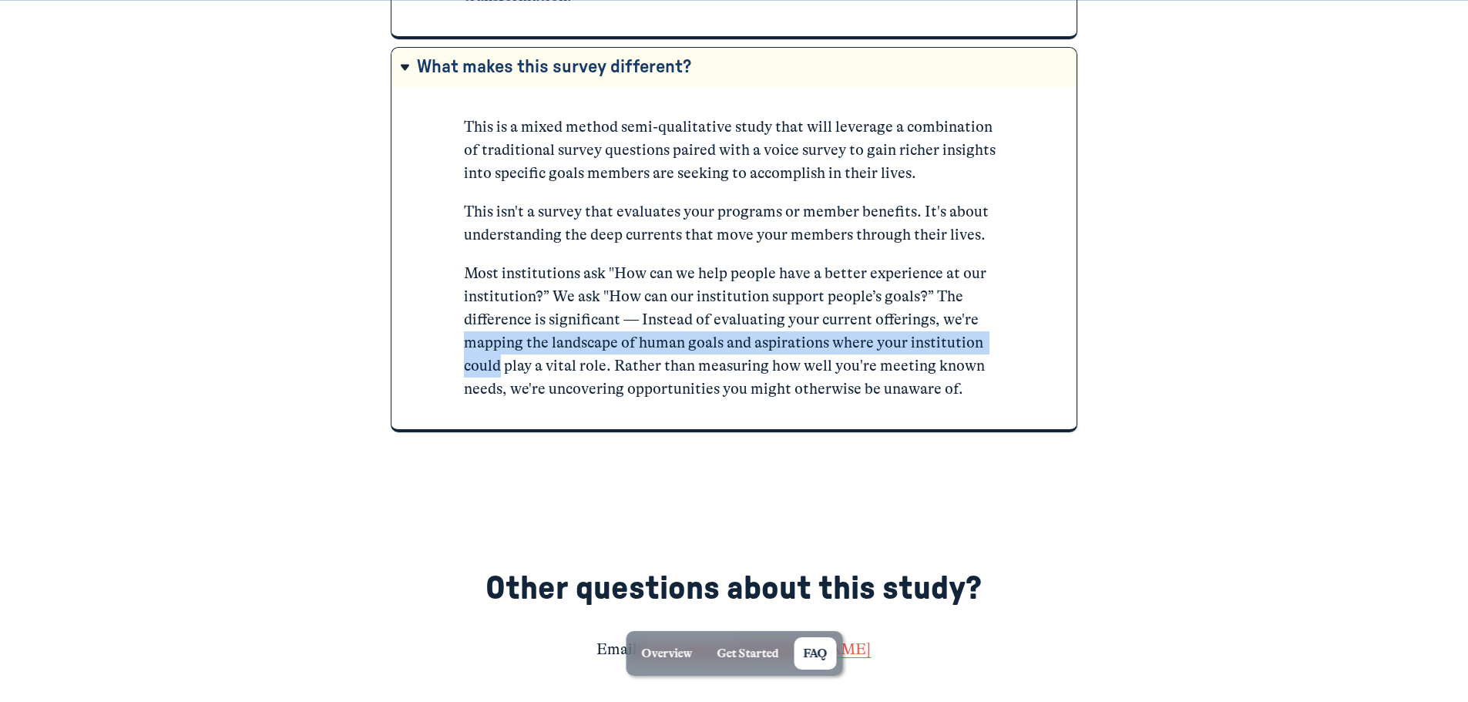
click at [488, 350] on p "Most institutions ask "How can we help people have a better experience at our i…" at bounding box center [733, 331] width 539 height 139
drag, startPoint x: 605, startPoint y: 368, endPoint x: 634, endPoint y: 317, distance: 58.7
click at [634, 317] on p "Most institutions ask "How can we help people have a better experience at our i…" at bounding box center [733, 331] width 539 height 139
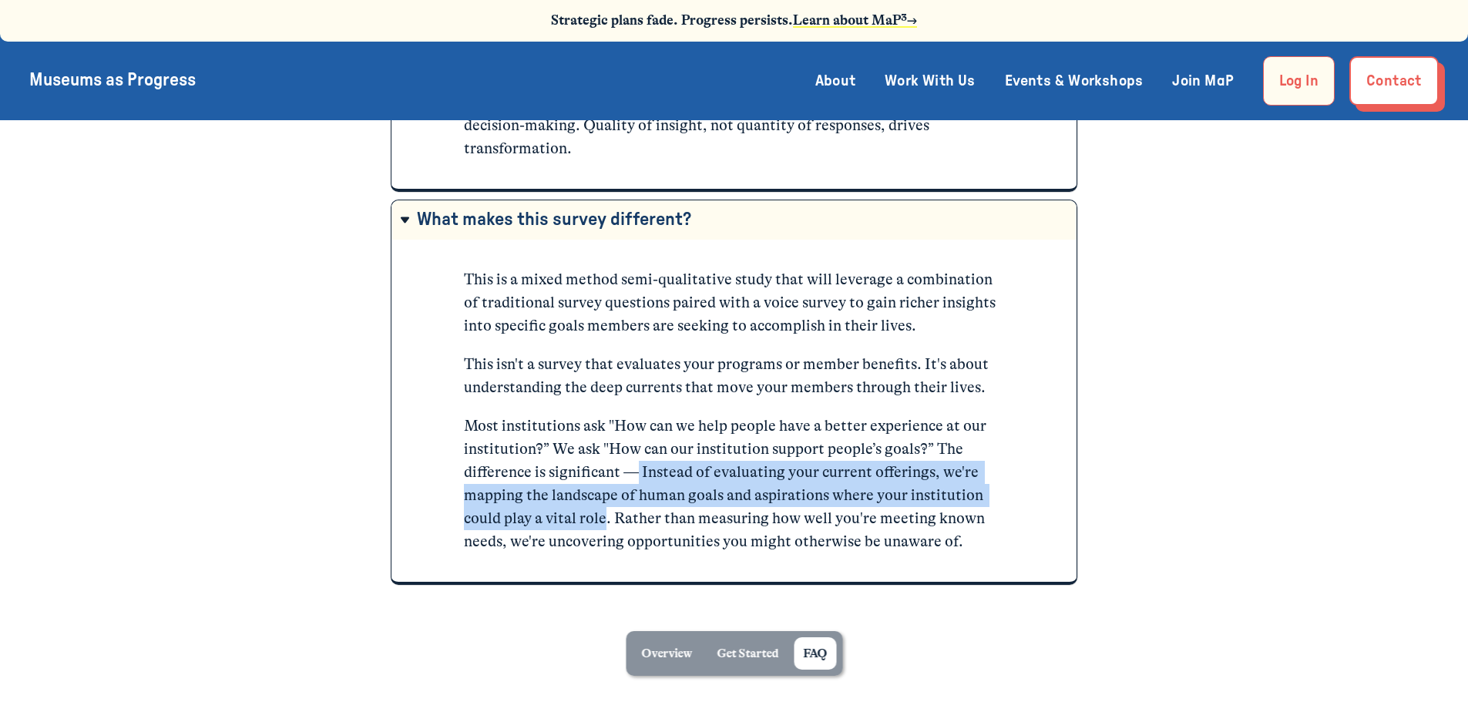
scroll to position [7782, 0]
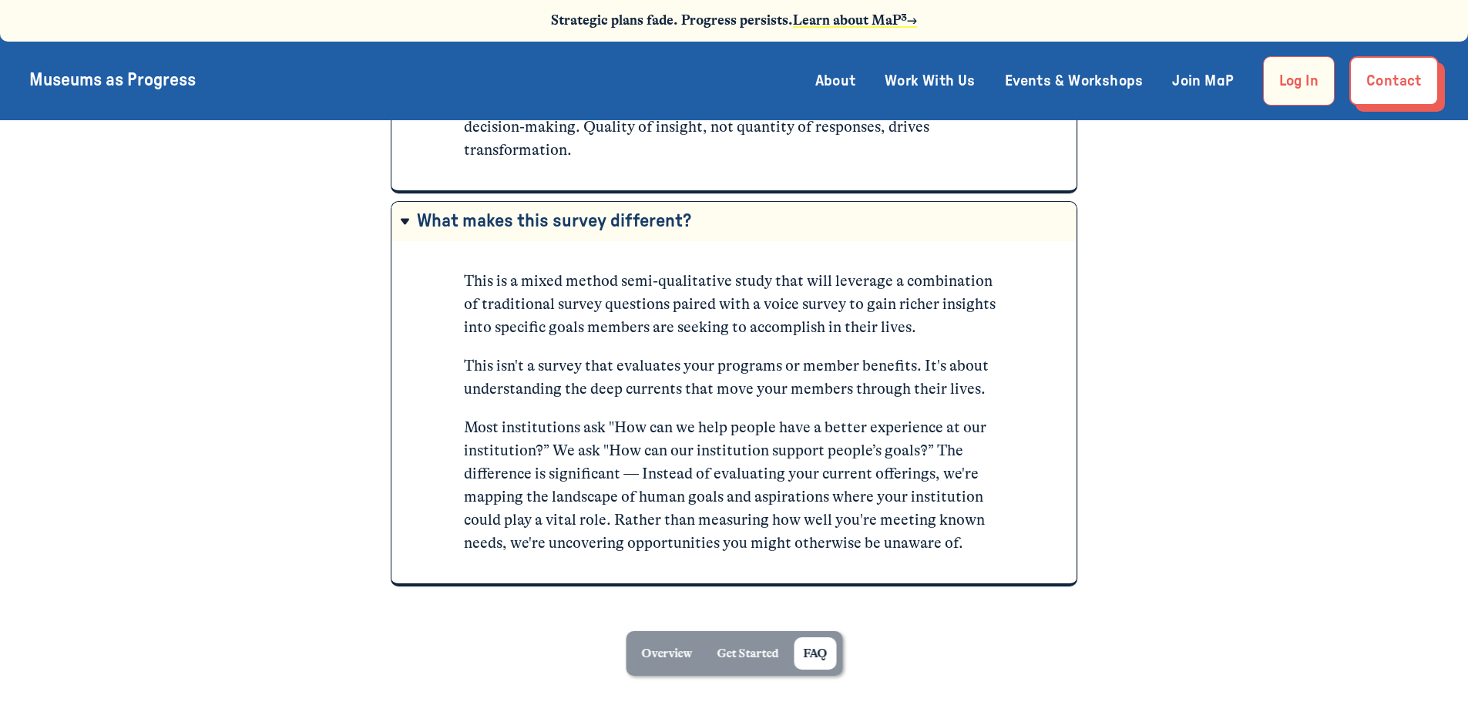
click at [634, 317] on p "This is a mixed method semi-qualitative study that will leverage a combination …" at bounding box center [733, 304] width 539 height 69
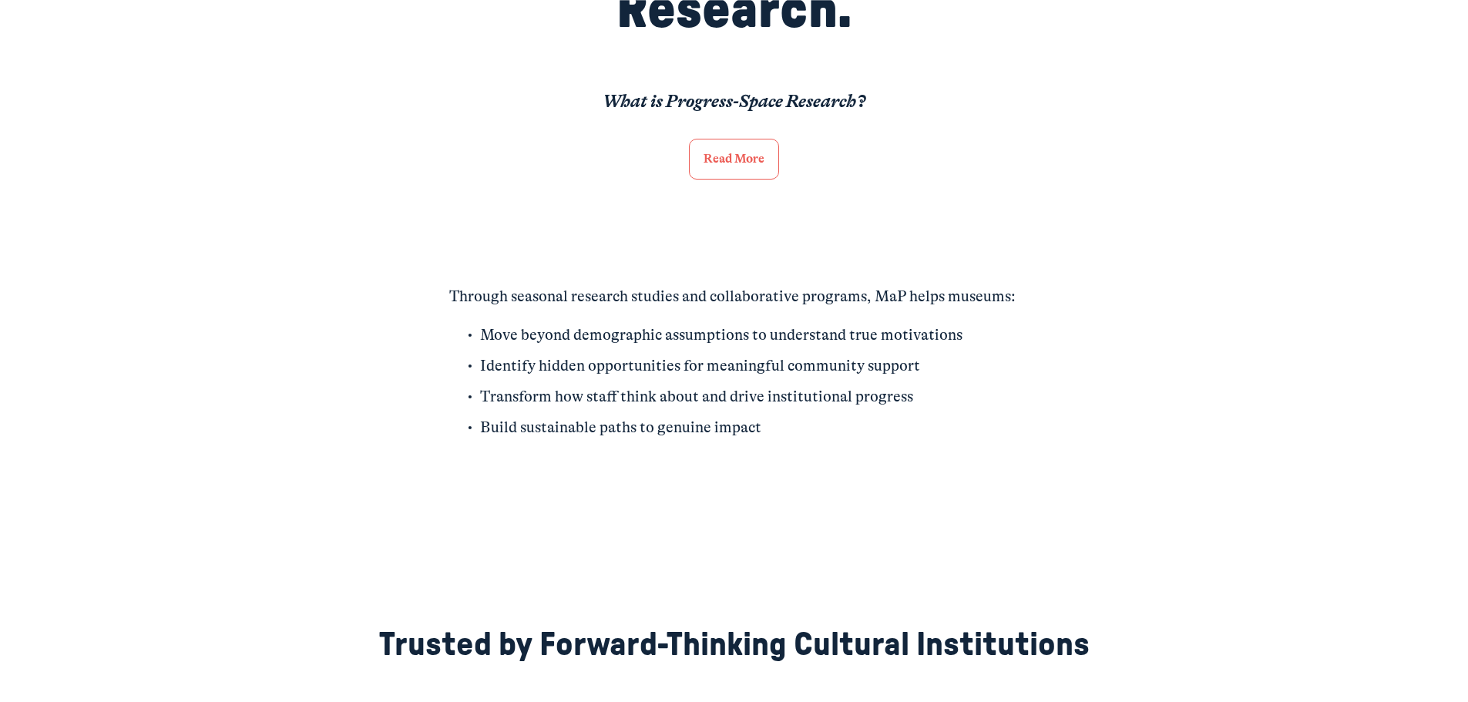
scroll to position [1233, 0]
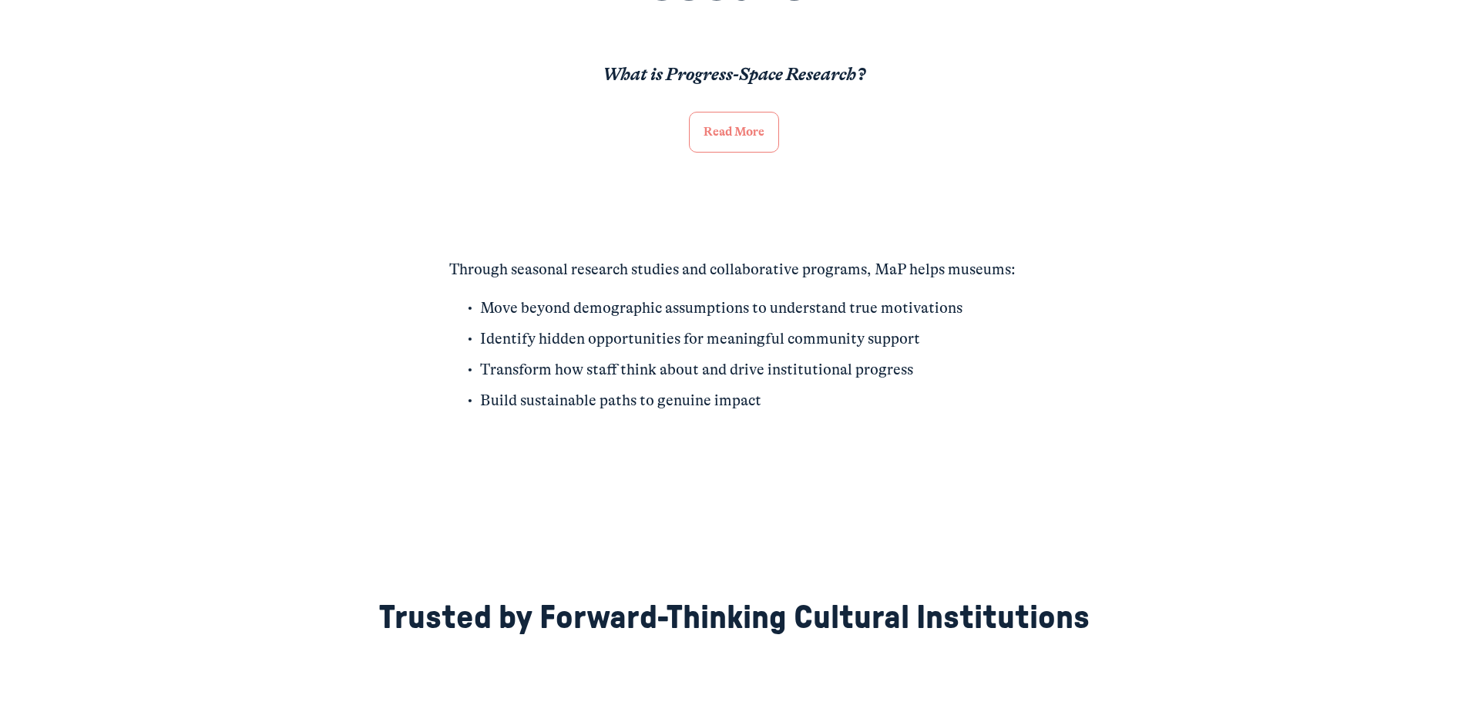
drag, startPoint x: 682, startPoint y: 166, endPoint x: 722, endPoint y: 140, distance: 47.5
click at [687, 163] on div "Read More" at bounding box center [734, 132] width 338 height 68
click at [722, 140] on link "Read More" at bounding box center [734, 132] width 90 height 41
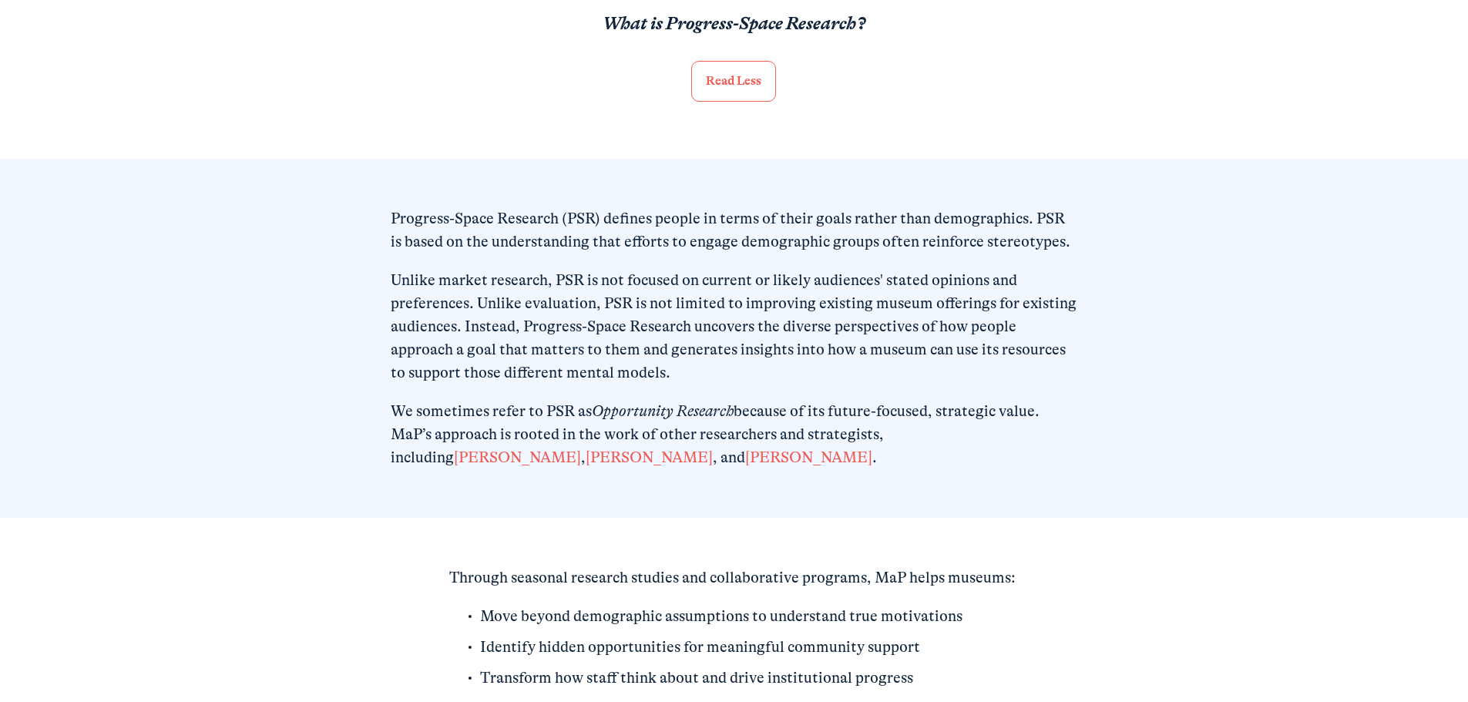
scroll to position [1387, 0]
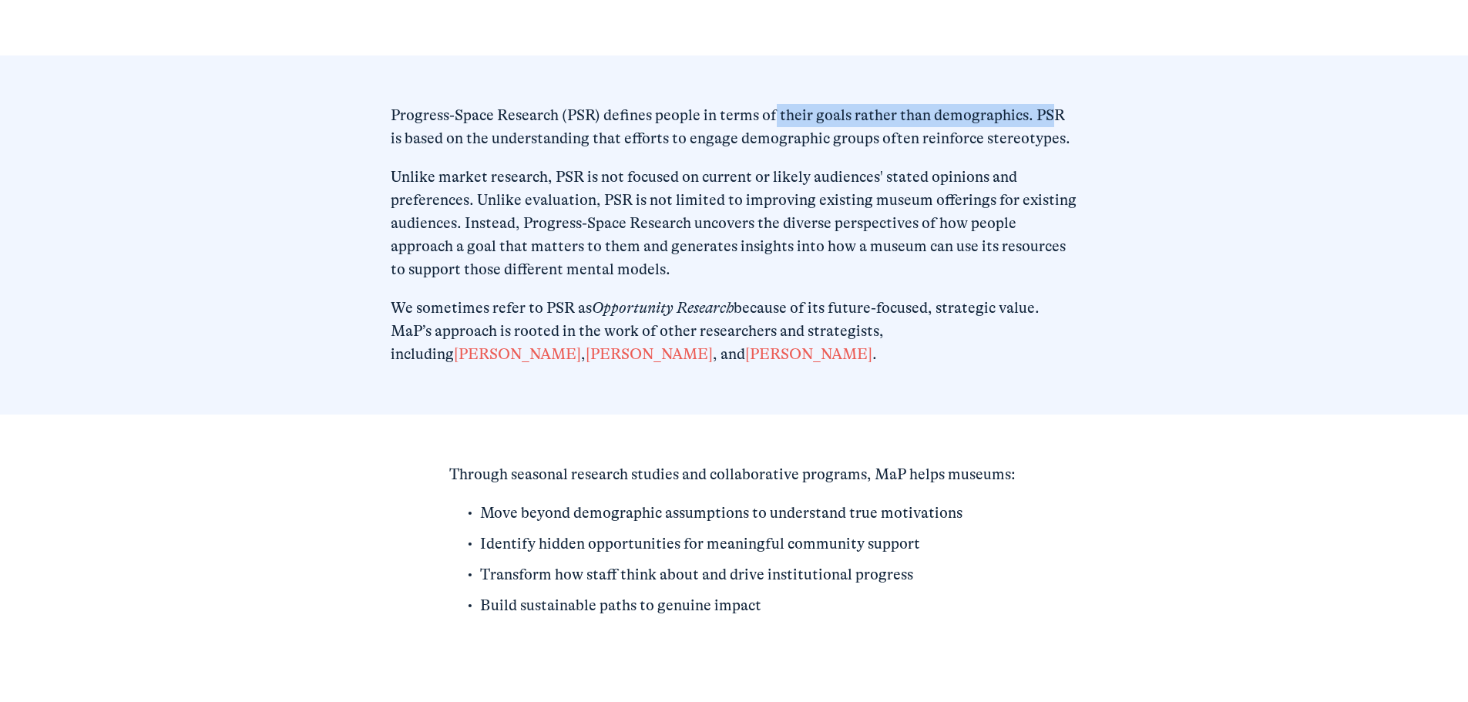
drag, startPoint x: 772, startPoint y: 112, endPoint x: 1059, endPoint y: 110, distance: 286.6
click at [1059, 110] on div "Progress-Space Research (PSR) defines people in terms of their goals rather tha…" at bounding box center [734, 234] width 1468 height 359
drag, startPoint x: 1066, startPoint y: 136, endPoint x: 409, endPoint y: 146, distance: 657.3
click at [409, 146] on p "Progress-Space Research (PSR) defines people in terms of their goals rather tha…" at bounding box center [734, 127] width 686 height 46
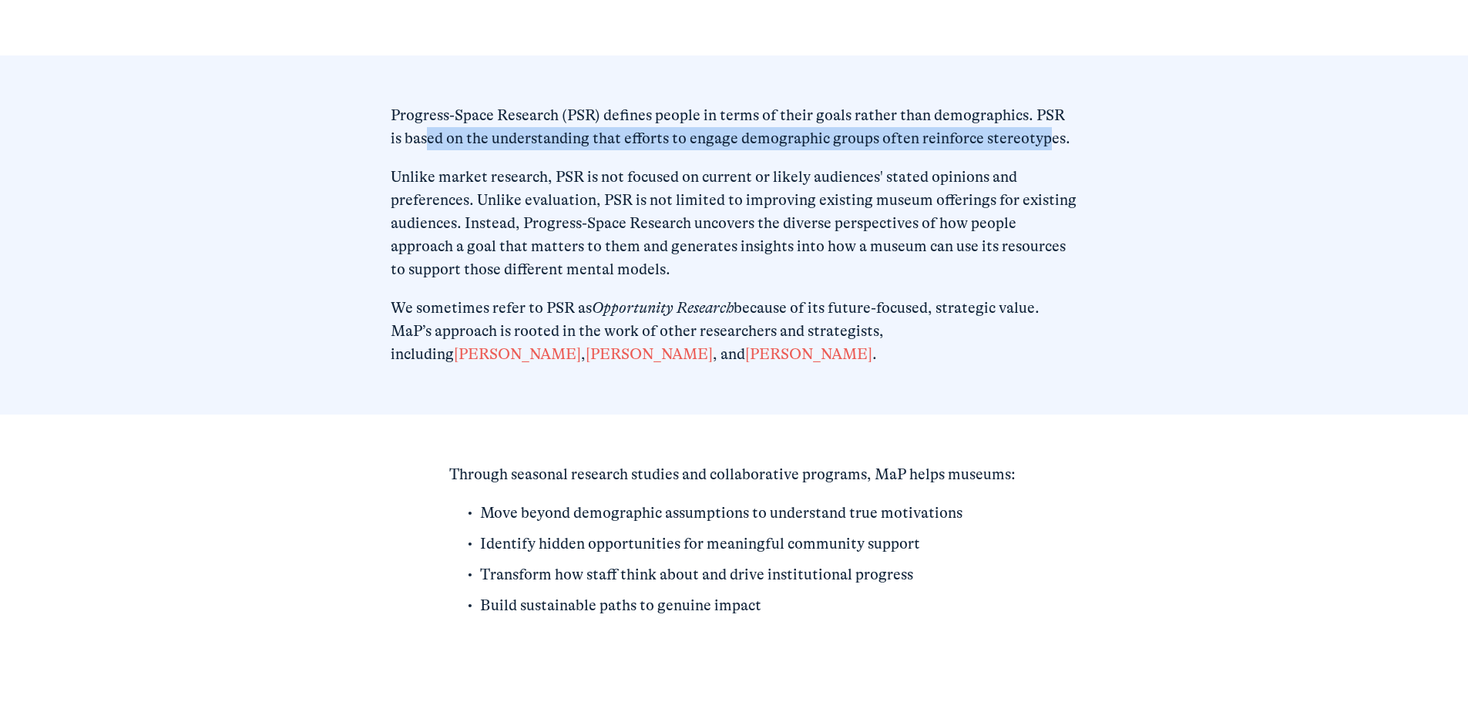
drag, startPoint x: 415, startPoint y: 142, endPoint x: 1033, endPoint y: 143, distance: 617.9
click at [1033, 143] on p "Progress-Space Research (PSR) defines people in terms of their goals rather tha…" at bounding box center [734, 127] width 686 height 46
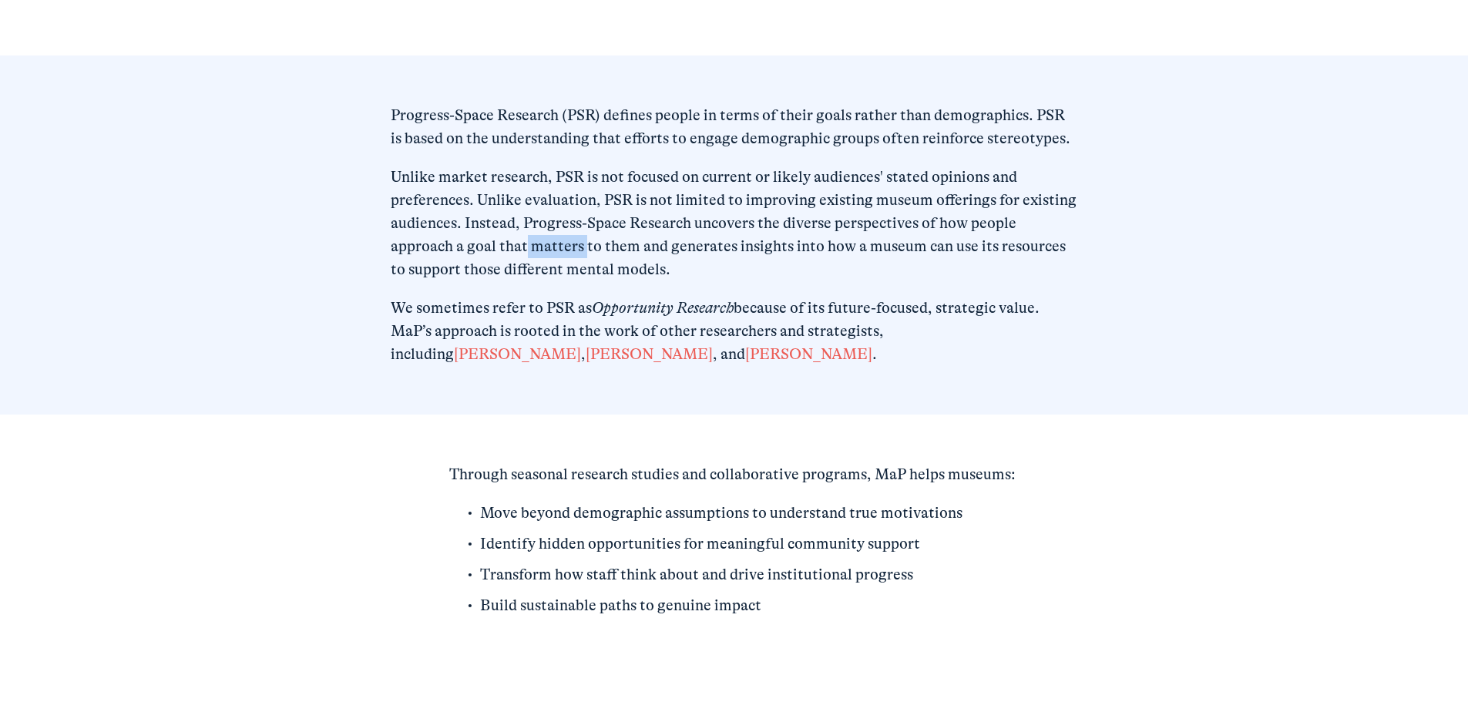
drag, startPoint x: 583, startPoint y: 259, endPoint x: 524, endPoint y: 258, distance: 58.6
click at [524, 258] on p "Unlike market research, PSR is not focused on current or likely audiences' stat…" at bounding box center [734, 224] width 686 height 116
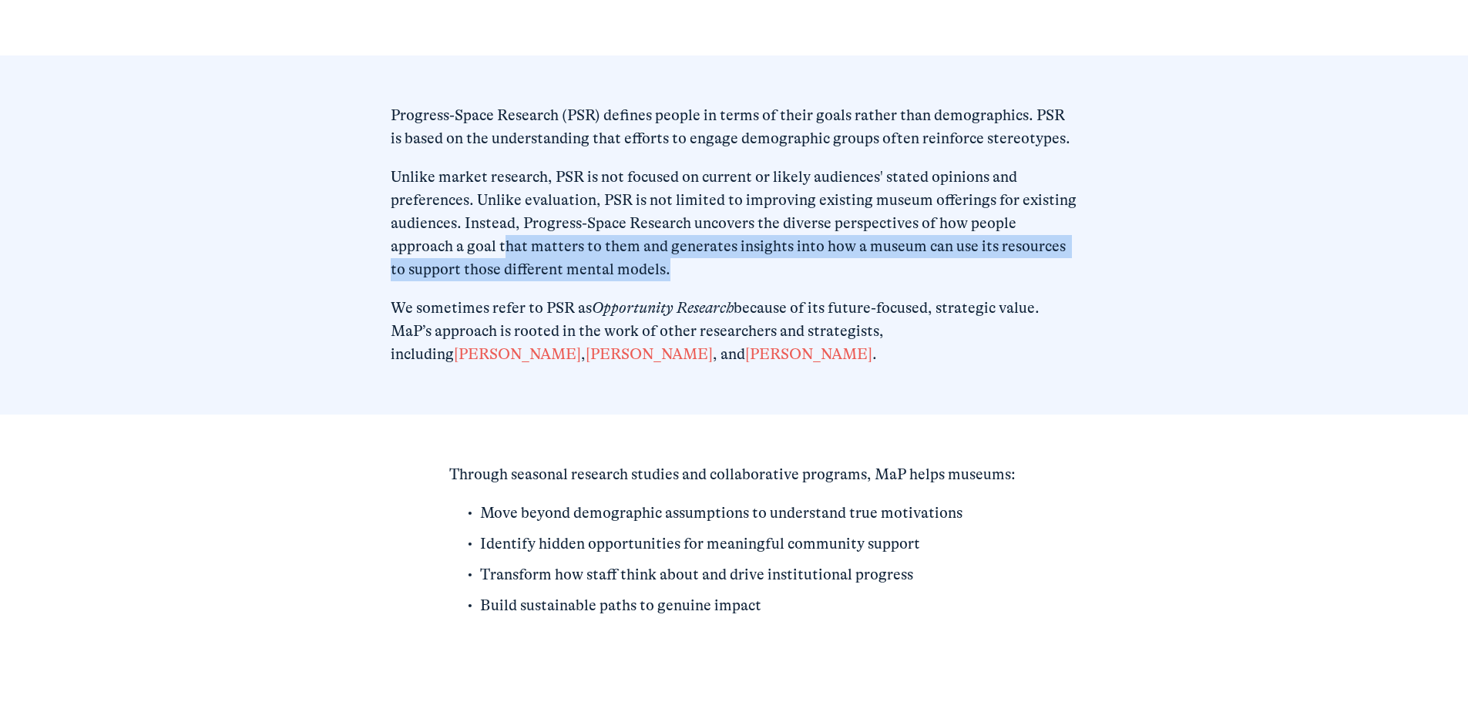
drag, startPoint x: 703, startPoint y: 280, endPoint x: 503, endPoint y: 257, distance: 200.9
click at [503, 257] on p "Unlike market research, PSR is not focused on current or likely audiences' stat…" at bounding box center [734, 224] width 686 height 116
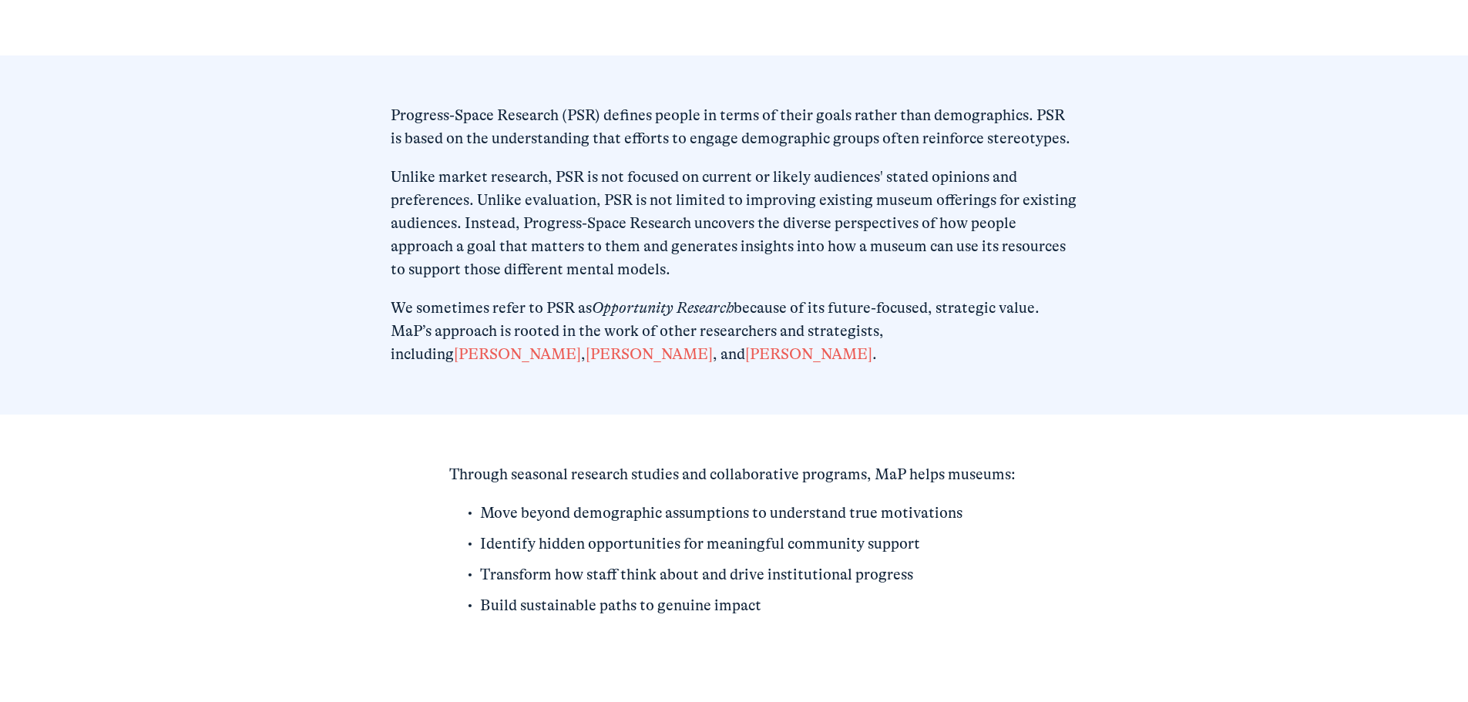
click at [751, 295] on div "Progress-Space Research (PSR) defines people in terms of their goals rather tha…" at bounding box center [734, 235] width 686 height 262
drag, startPoint x: 468, startPoint y: 294, endPoint x: 717, endPoint y: 286, distance: 249.8
click at [717, 286] on div "Progress-Space Research (PSR) defines people in terms of their goals rather tha…" at bounding box center [734, 235] width 686 height 262
click at [717, 281] on p "Unlike market research, PSR is not focused on current or likely audiences' stat…" at bounding box center [734, 224] width 686 height 116
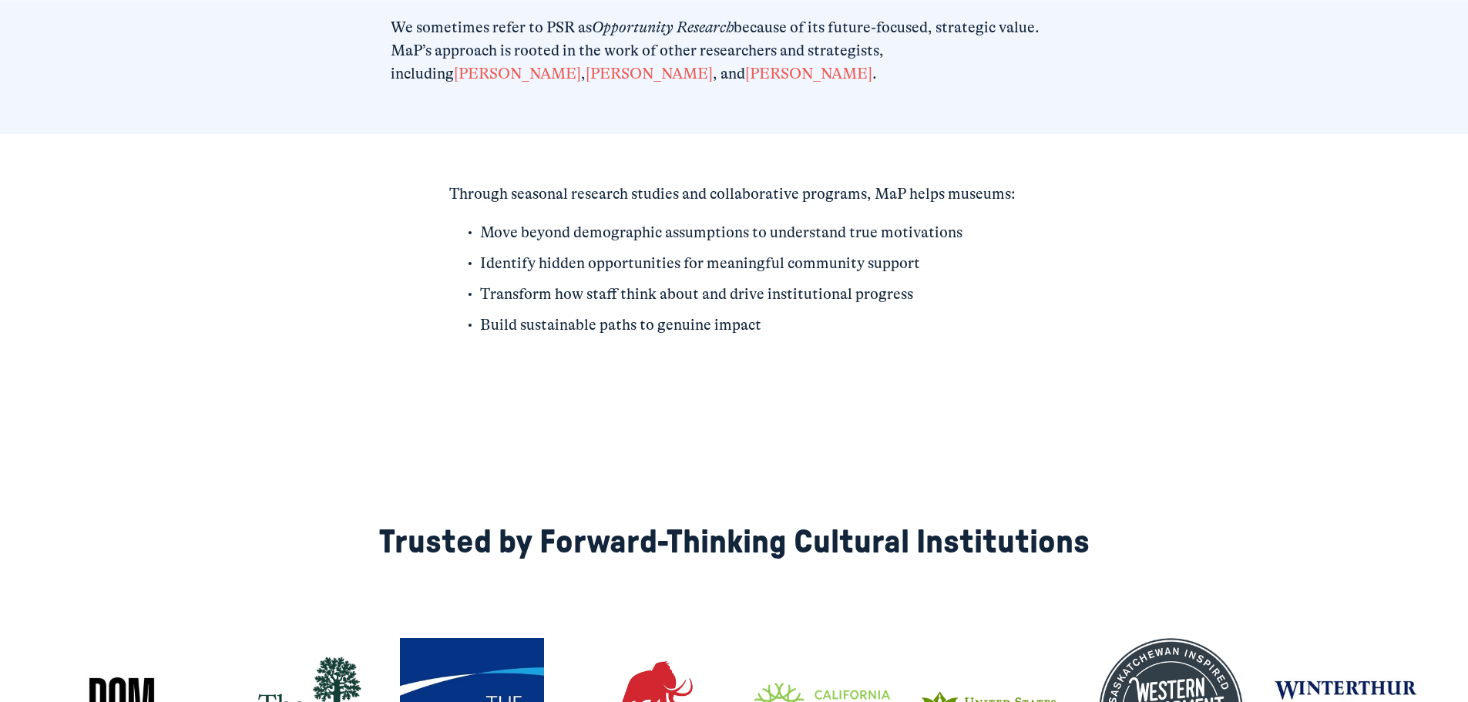
scroll to position [1695, 0]
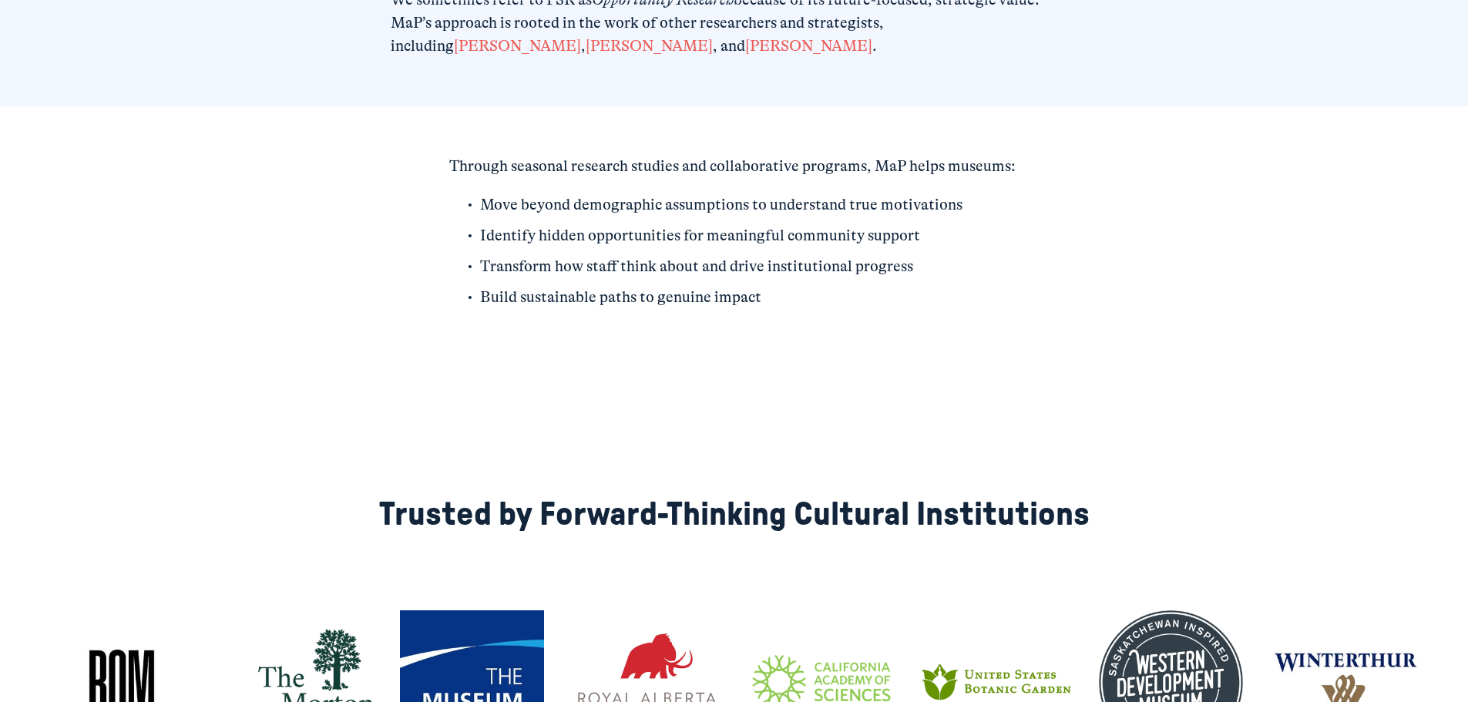
click at [327, 210] on div "Through seasonal research studies and collaborative programs, MaP helps museums…" at bounding box center [734, 246] width 1468 height 183
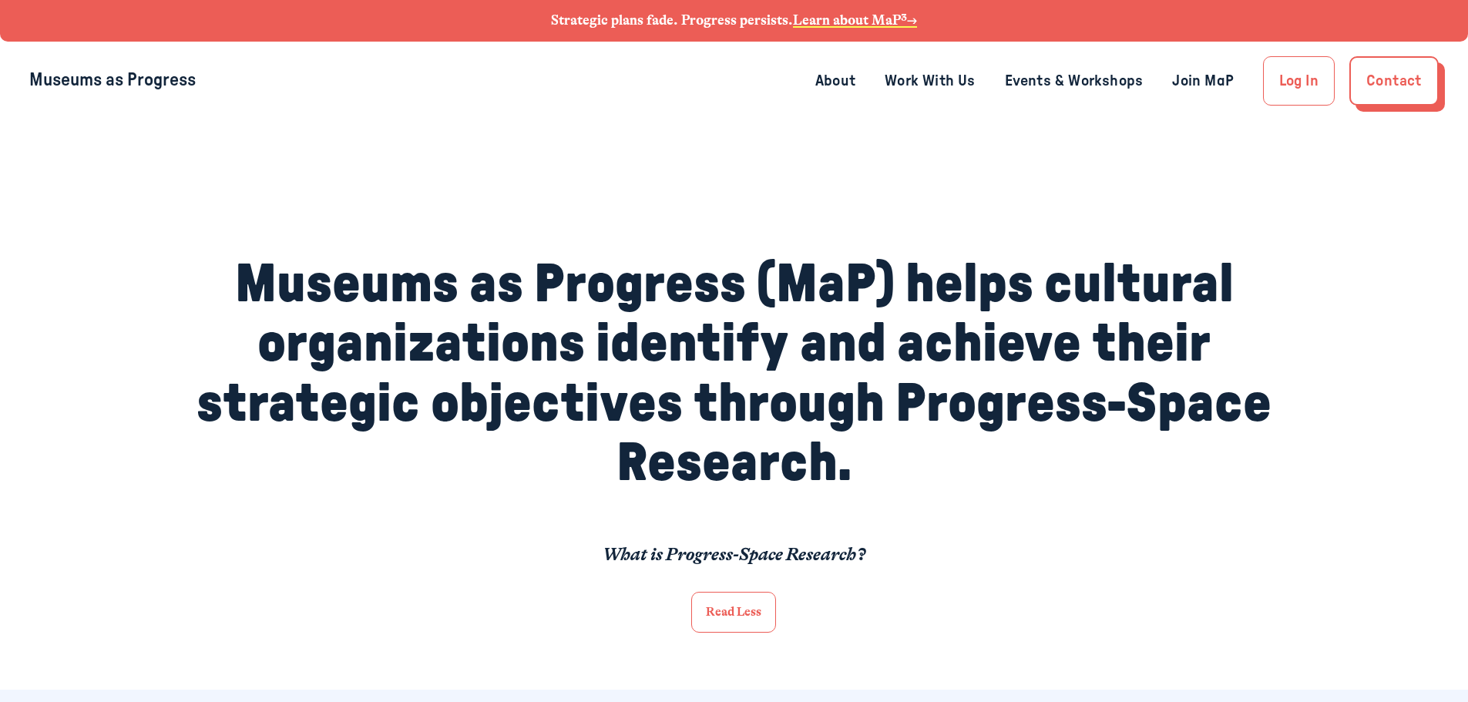
scroll to position [0, 0]
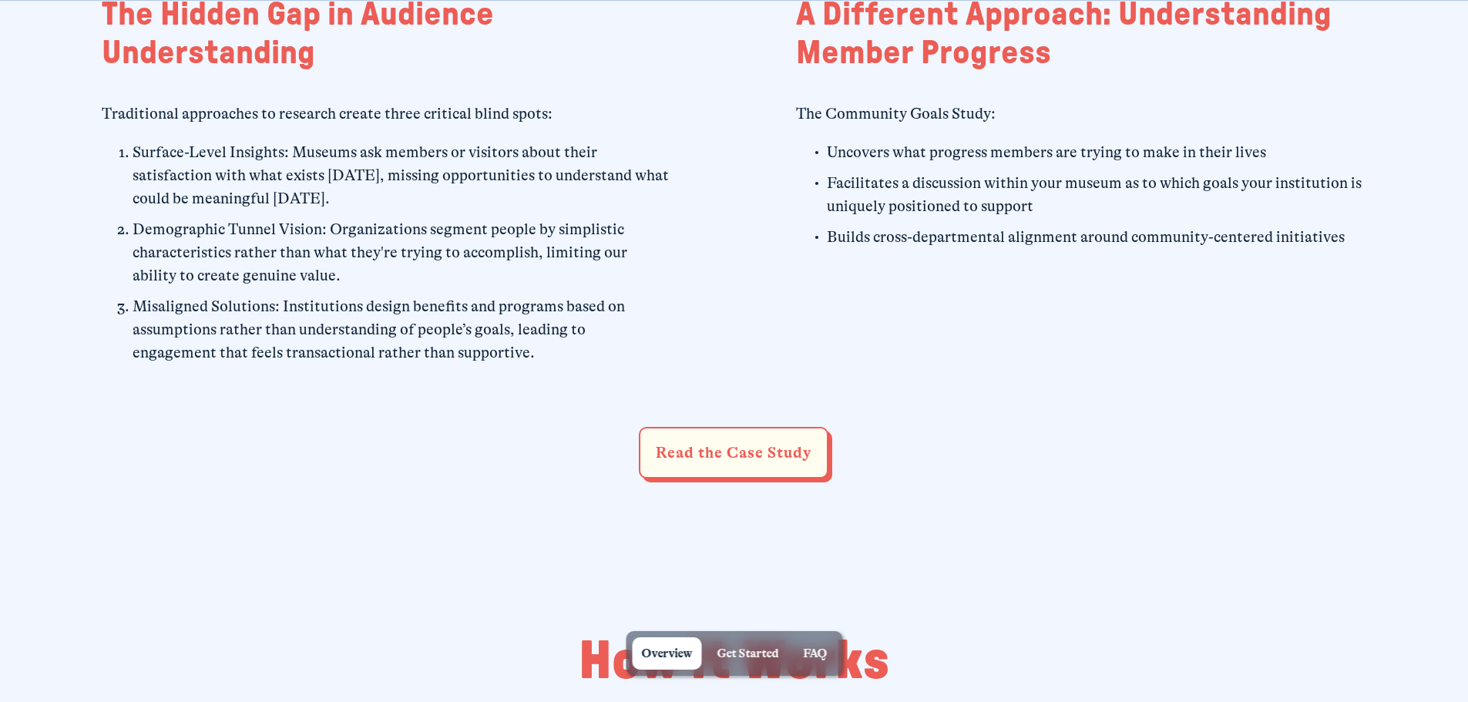
scroll to position [1156, 0]
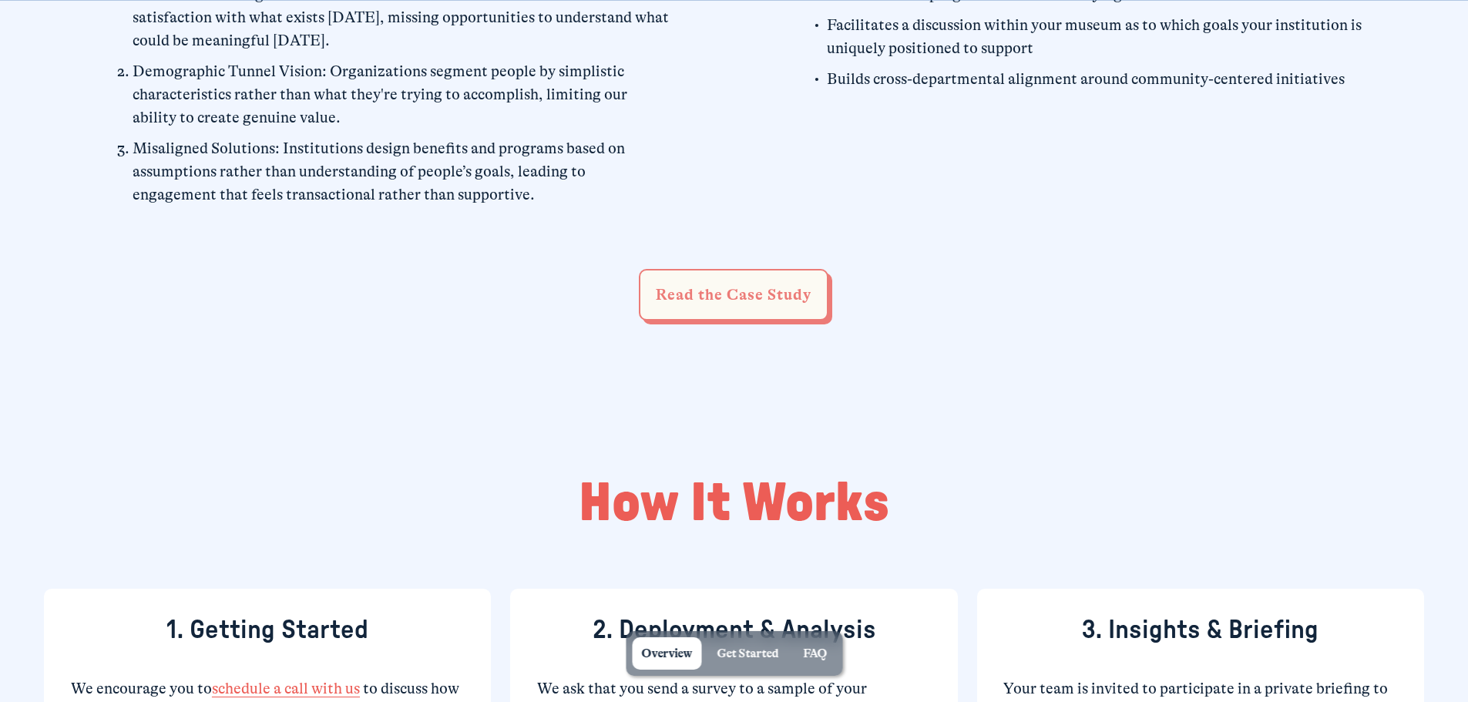
click at [767, 299] on link "Read the Case Study" at bounding box center [734, 295] width 190 height 52
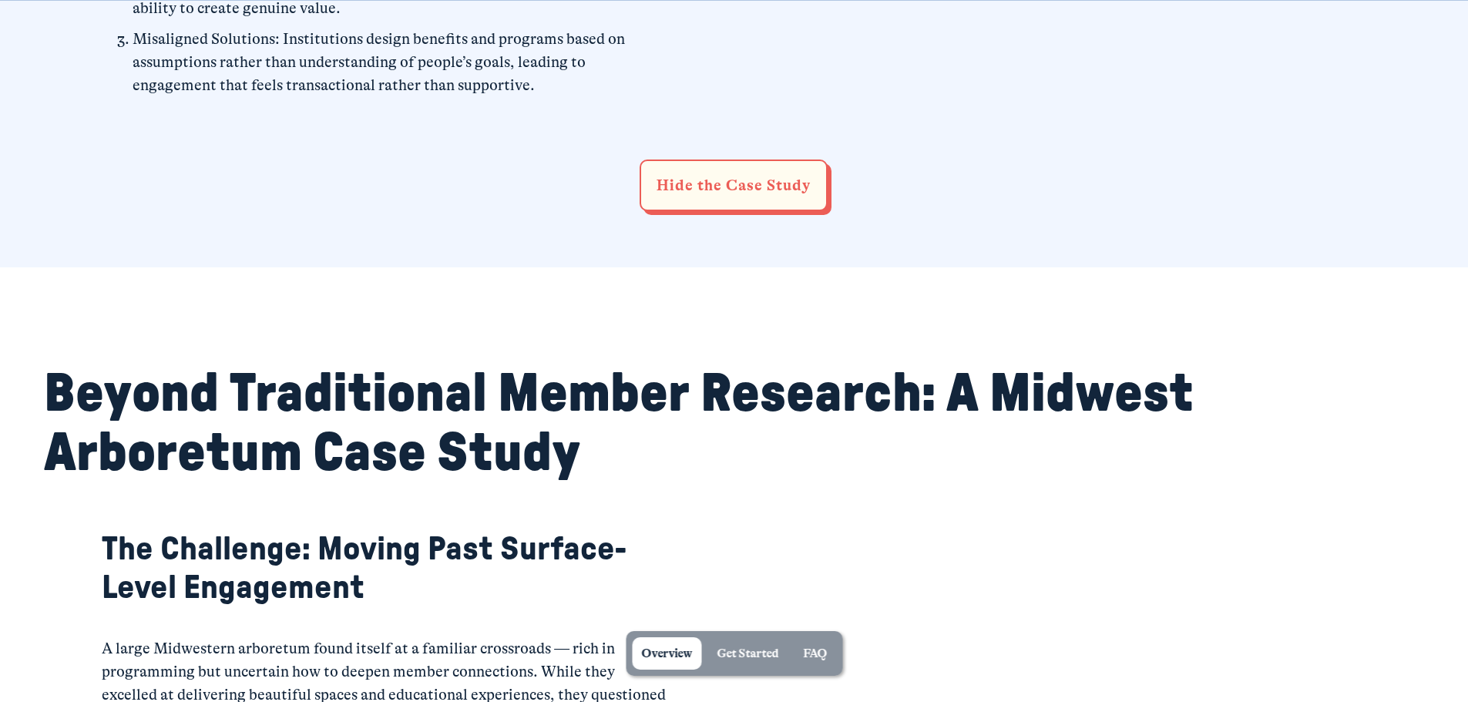
scroll to position [1464, 0]
